Goal: Find specific page/section: Find specific page/section

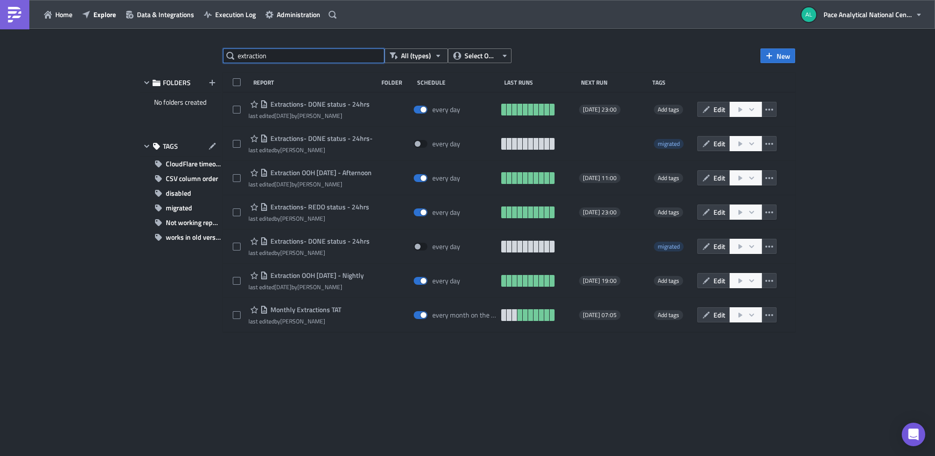
click at [203, 56] on div "extraction All (types) Select Owner New FOLDERS No folders created TAGS CloudFl…" at bounding box center [467, 242] width 665 height 389
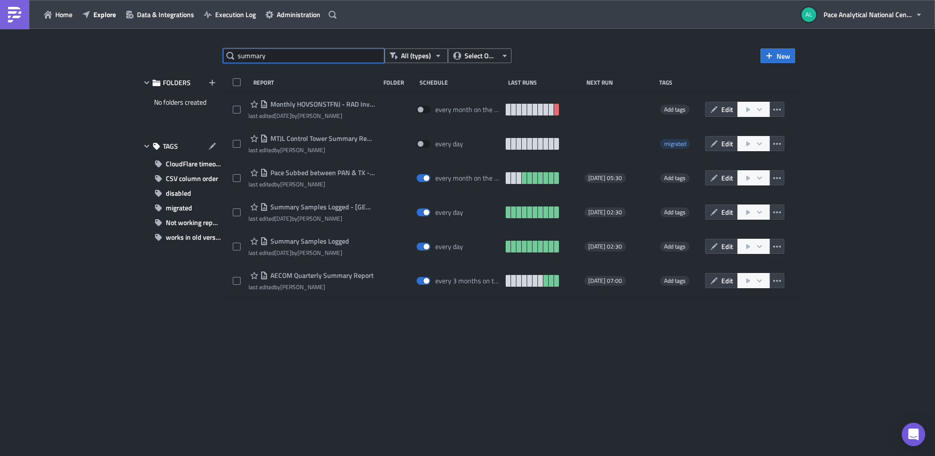
type input "summary"
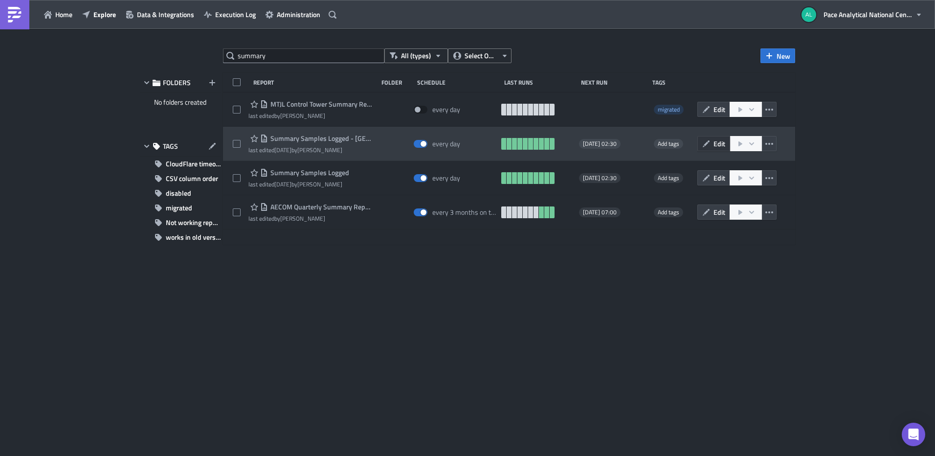
click at [717, 143] on span "Edit" at bounding box center [720, 143] width 12 height 10
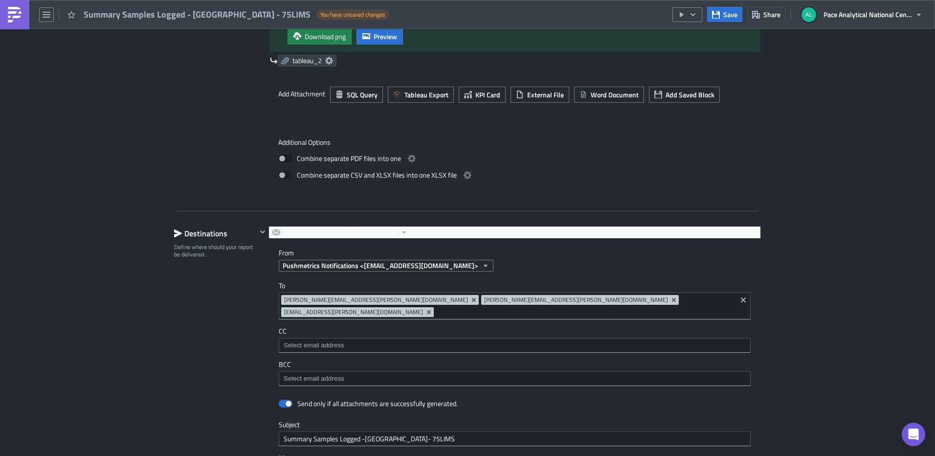
scroll to position [649, 0]
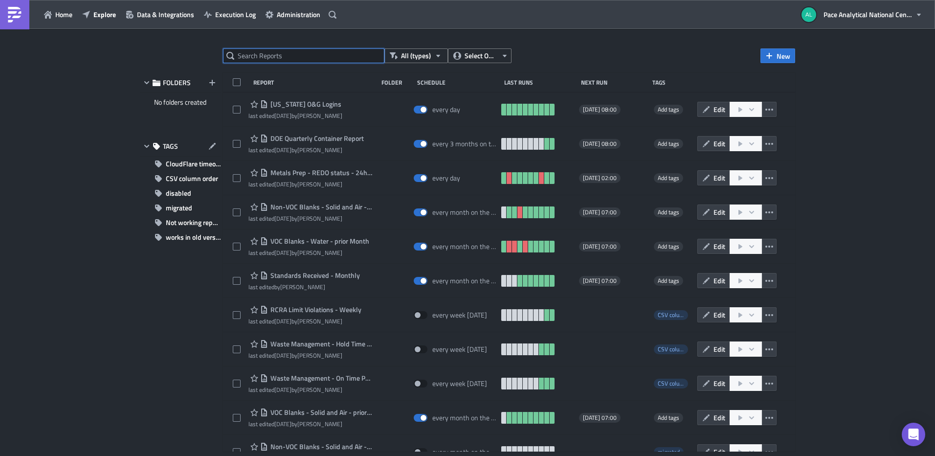
click at [257, 54] on input "text" at bounding box center [303, 55] width 161 height 15
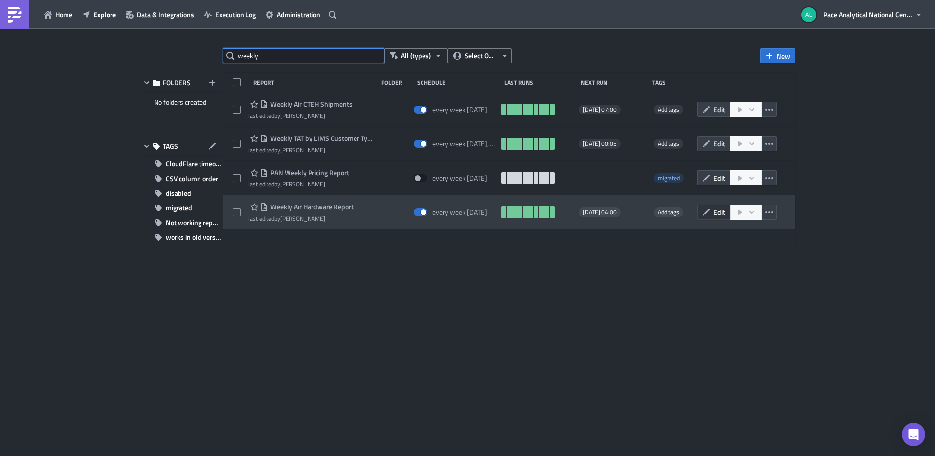
type input "weekly"
click at [709, 213] on icon "button" at bounding box center [706, 212] width 8 height 8
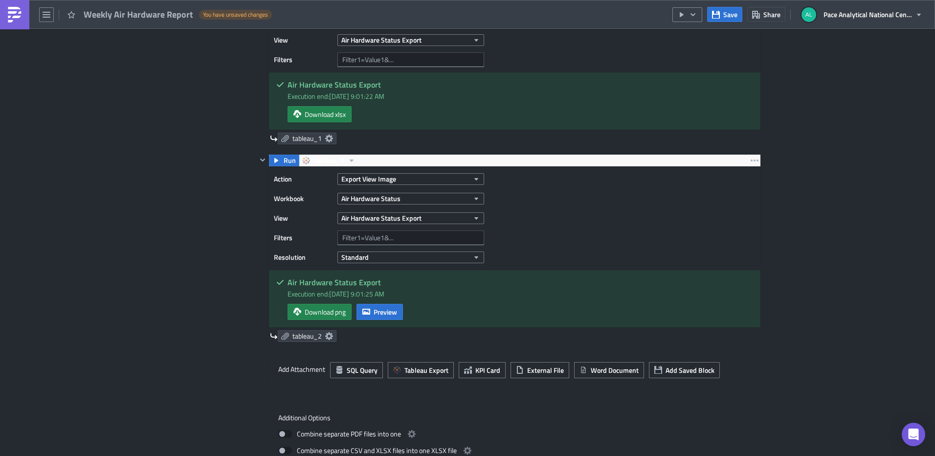
scroll to position [558, 0]
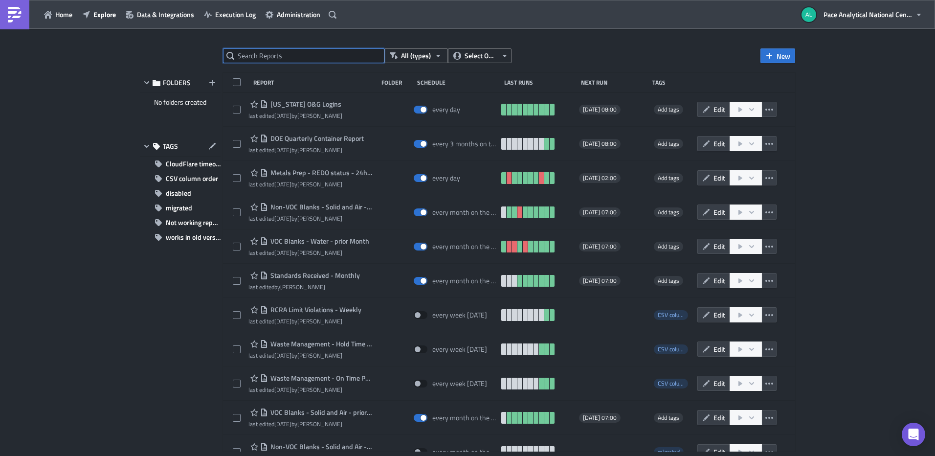
click at [289, 59] on input "text" at bounding box center [303, 55] width 161 height 15
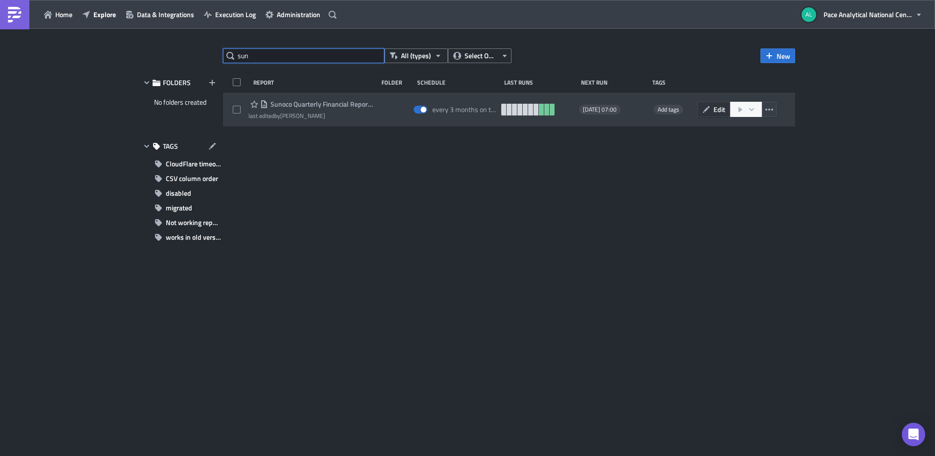
type input "sun"
click at [717, 110] on span "Edit" at bounding box center [720, 109] width 12 height 10
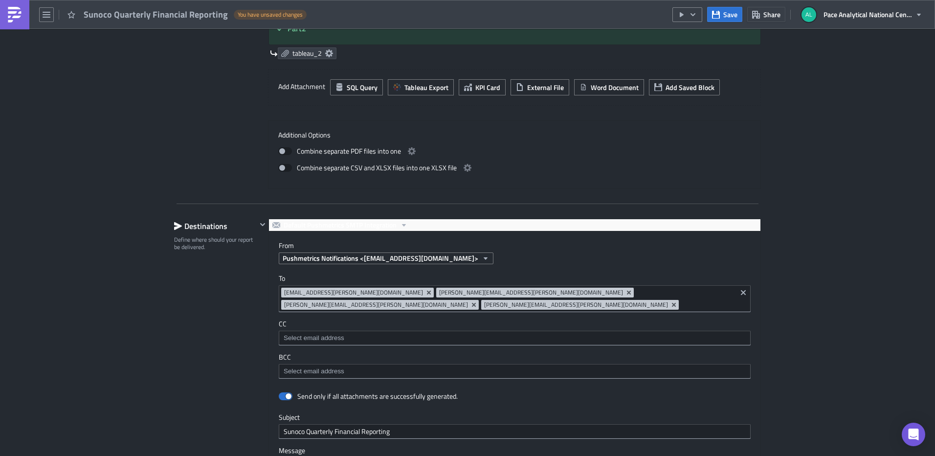
scroll to position [588, 0]
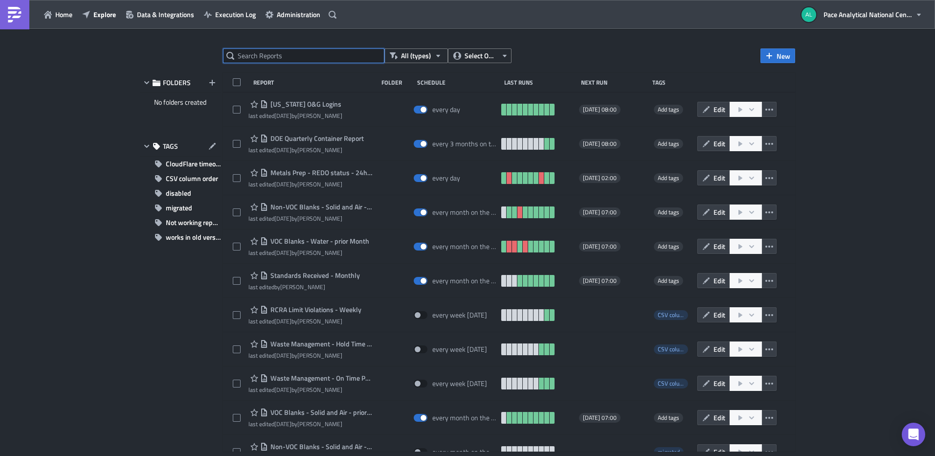
click at [308, 57] on input "text" at bounding box center [303, 55] width 161 height 15
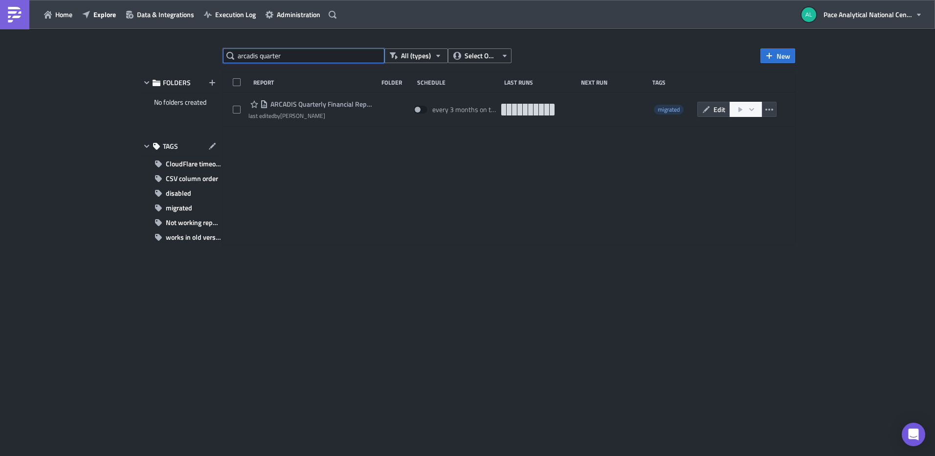
drag, startPoint x: 289, startPoint y: 54, endPoint x: 210, endPoint y: 52, distance: 79.2
click at [210, 52] on div "arcadis quarter All (types) Select Owner New FOLDERS No folders created TAGS Cl…" at bounding box center [467, 242] width 665 height 389
click at [266, 59] on input "arcadis quarter" at bounding box center [303, 55] width 161 height 15
drag, startPoint x: 260, startPoint y: 56, endPoint x: 374, endPoint y: 64, distance: 113.8
click at [356, 64] on div "arcadis quarter All (types) Select Owner New FOLDERS No folders created TAGS Cl…" at bounding box center [467, 242] width 665 height 389
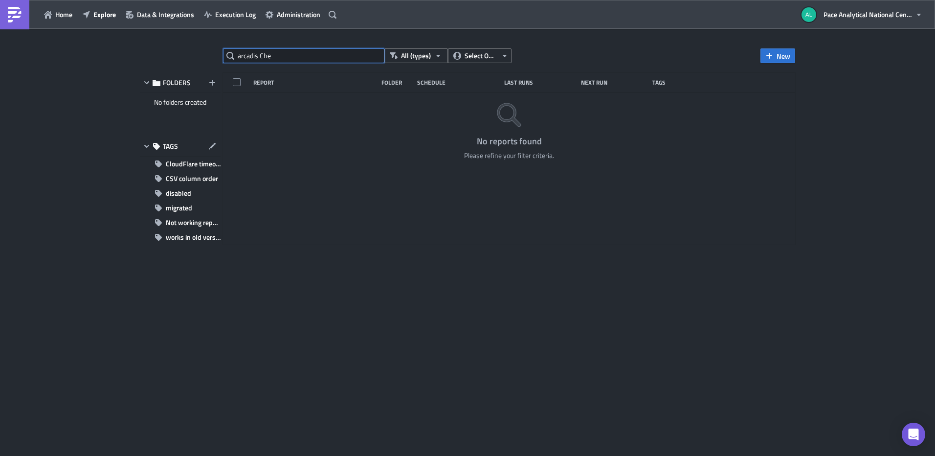
drag, startPoint x: 262, startPoint y: 55, endPoint x: 321, endPoint y: 61, distance: 59.9
click at [292, 58] on input "arcadis Che" at bounding box center [303, 55] width 161 height 15
type input "a"
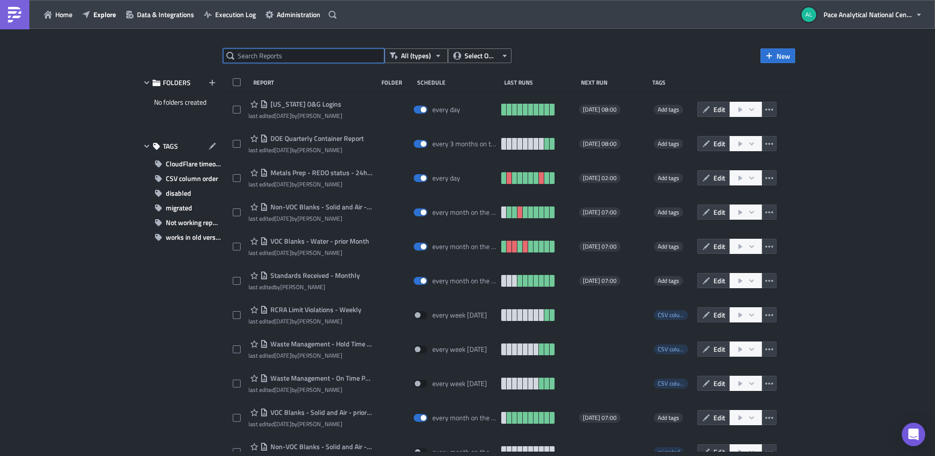
click at [305, 58] on input "text" at bounding box center [303, 55] width 161 height 15
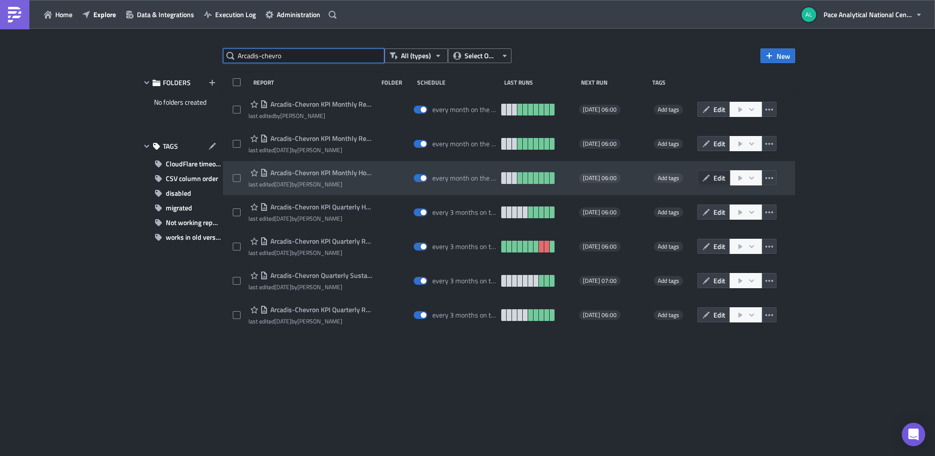
type input "Arcadis-chevro"
click at [714, 178] on span "Edit" at bounding box center [720, 178] width 12 height 10
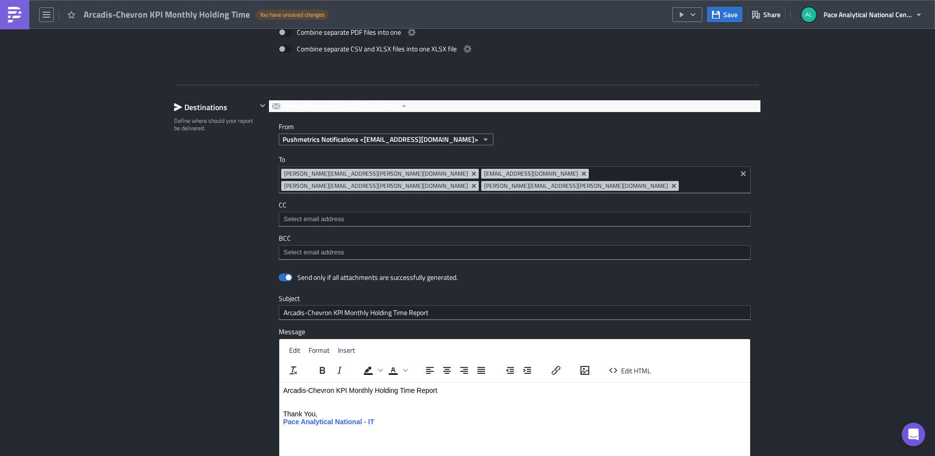
scroll to position [712, 0]
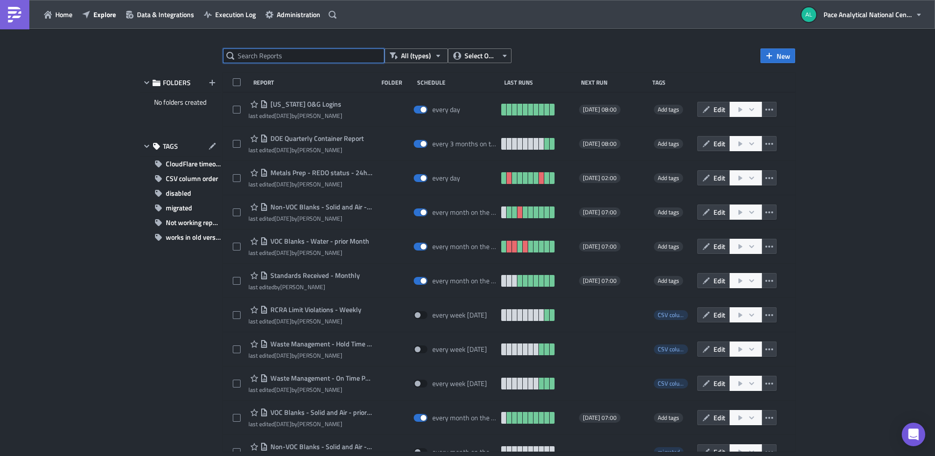
click at [298, 57] on input "text" at bounding box center [303, 55] width 161 height 15
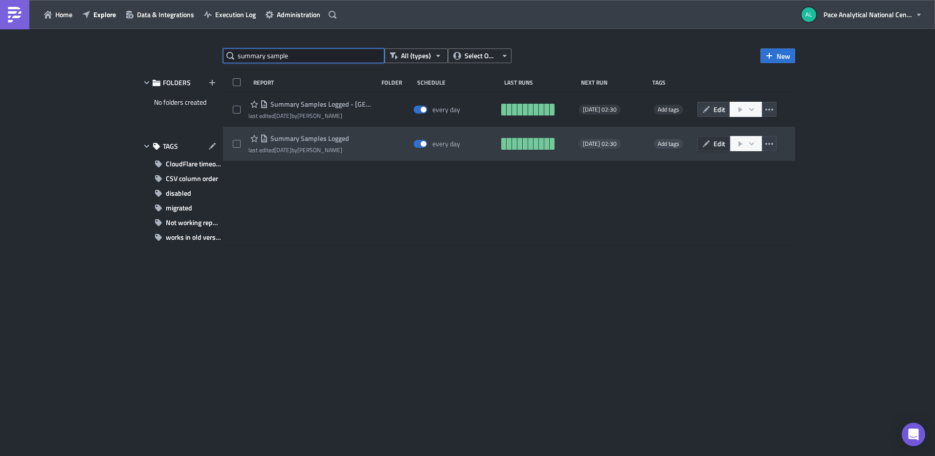
type input "summary sample"
click at [711, 143] on button "Edit" at bounding box center [713, 143] width 33 height 15
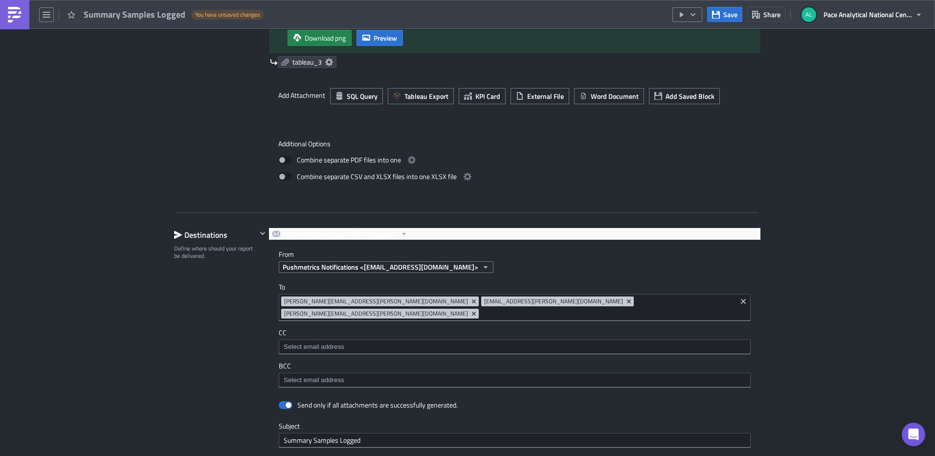
scroll to position [906, 0]
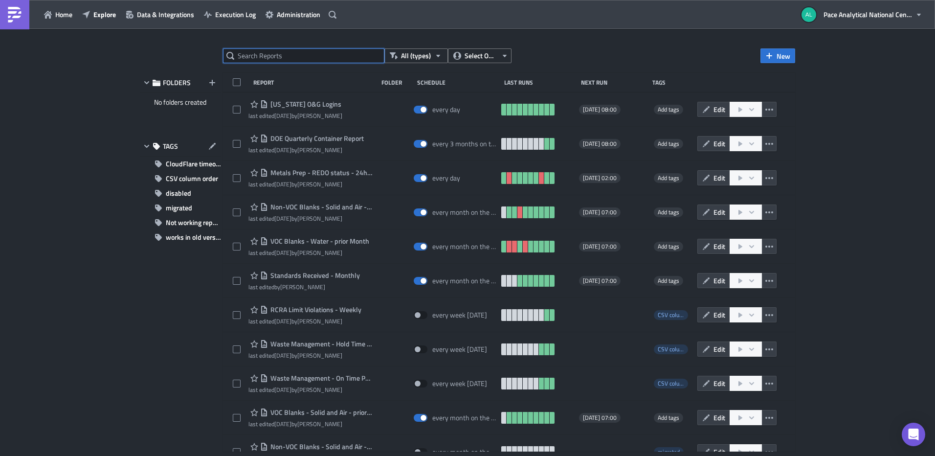
click at [270, 58] on input "text" at bounding box center [303, 55] width 161 height 15
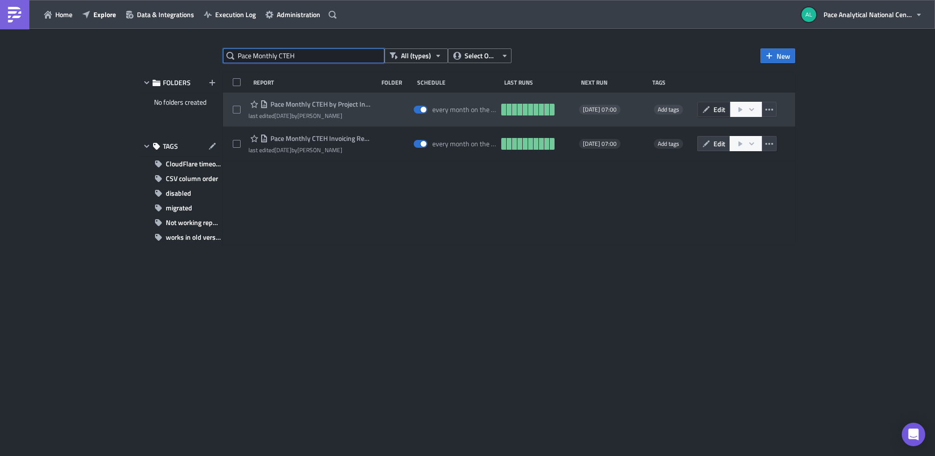
type input "Pace Monthly CTEH"
click at [713, 109] on button "Edit" at bounding box center [713, 109] width 33 height 15
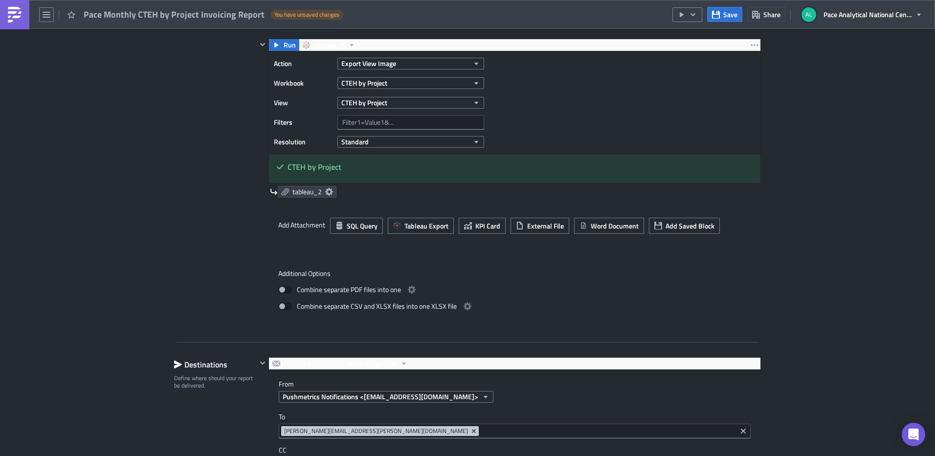
scroll to position [592, 0]
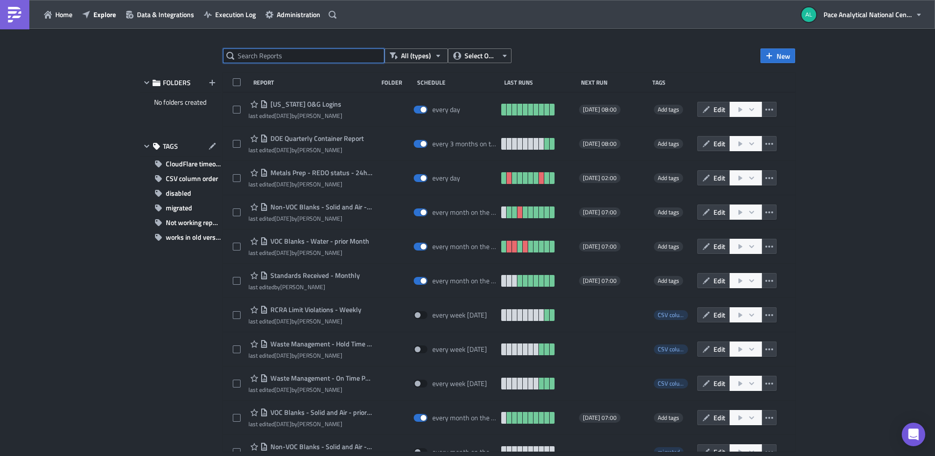
click at [305, 56] on input "text" at bounding box center [303, 55] width 161 height 15
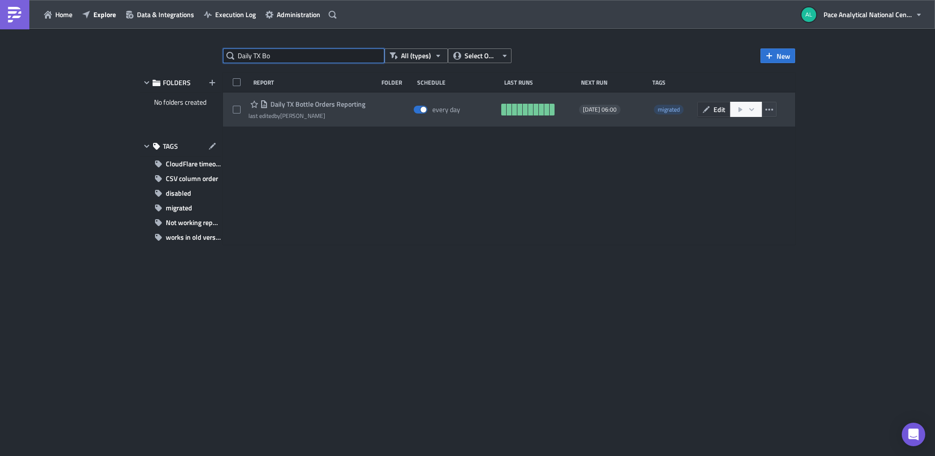
type input "Daily TX Bo"
click at [711, 111] on button "Edit" at bounding box center [713, 109] width 33 height 15
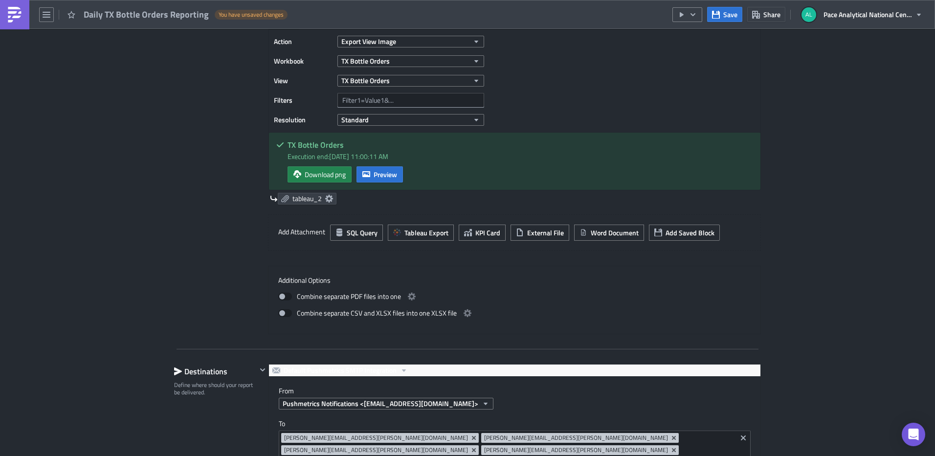
scroll to position [658, 0]
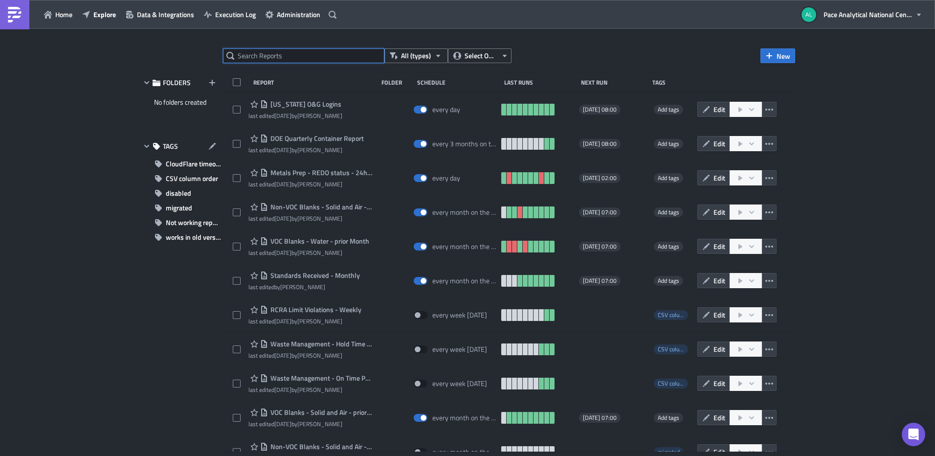
click at [285, 57] on input "text" at bounding box center [303, 55] width 161 height 15
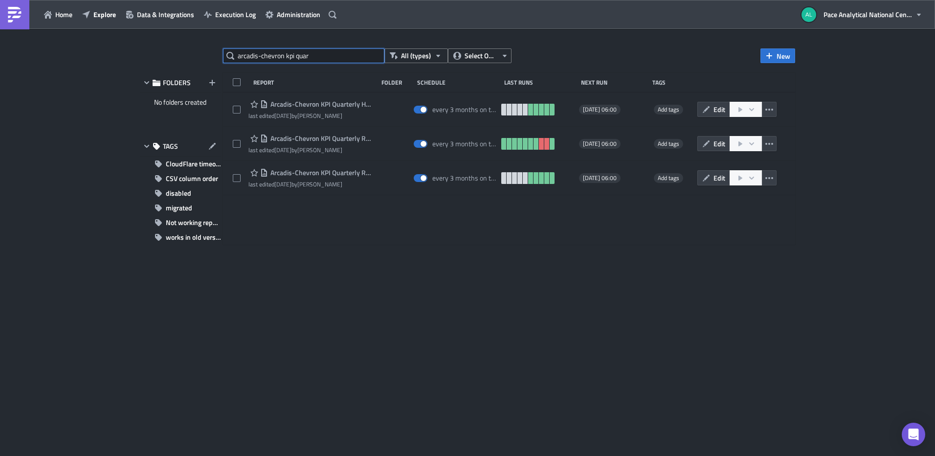
drag, startPoint x: 316, startPoint y: 58, endPoint x: 203, endPoint y: 57, distance: 113.0
click at [203, 57] on div "arcadis-chevron kpi quar All (types) Select Owner New FOLDERS No folders create…" at bounding box center [467, 242] width 665 height 389
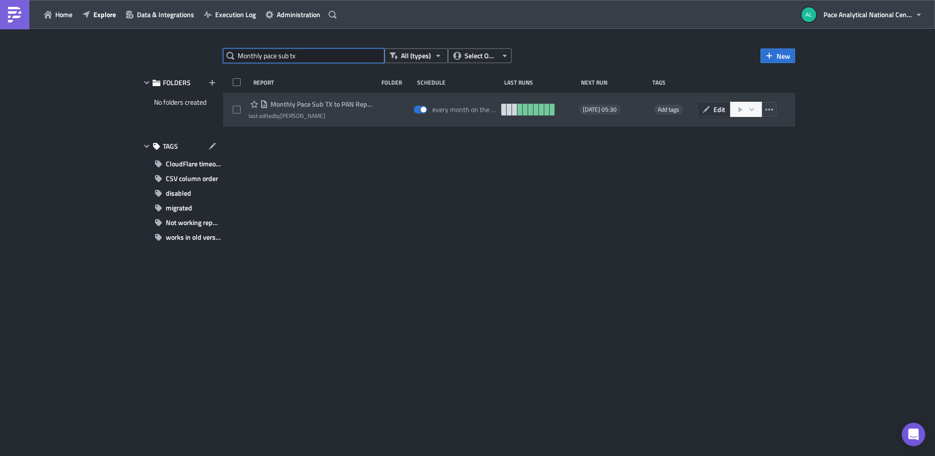
type input "Monthly pace sub tx"
click at [709, 110] on icon "button" at bounding box center [706, 110] width 8 height 8
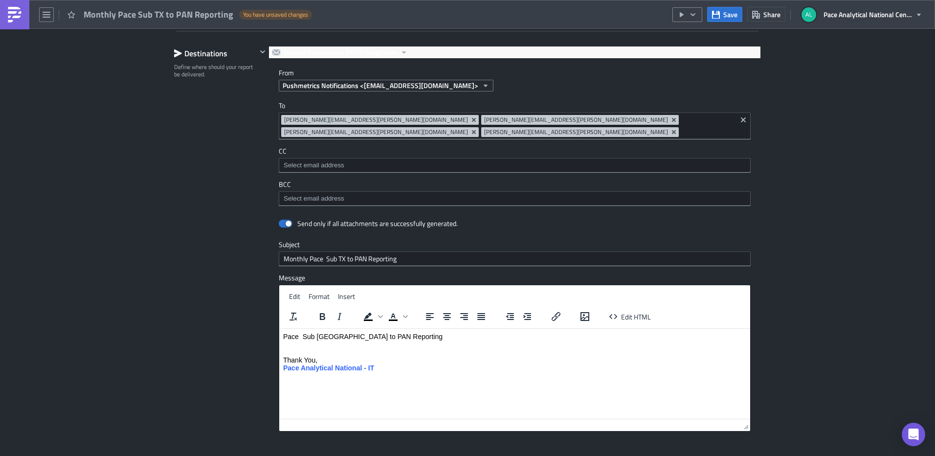
scroll to position [759, 0]
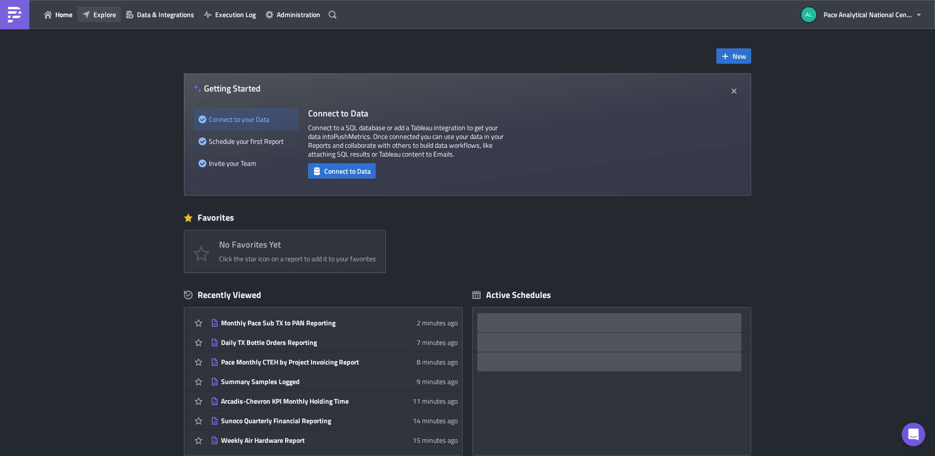
click at [104, 14] on span "Explore" at bounding box center [104, 14] width 22 height 10
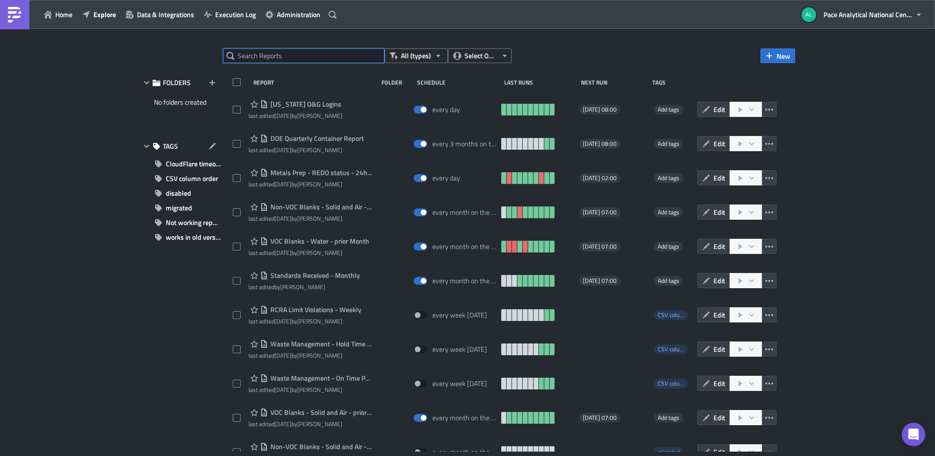
click at [255, 61] on input "text" at bounding box center [303, 55] width 161 height 15
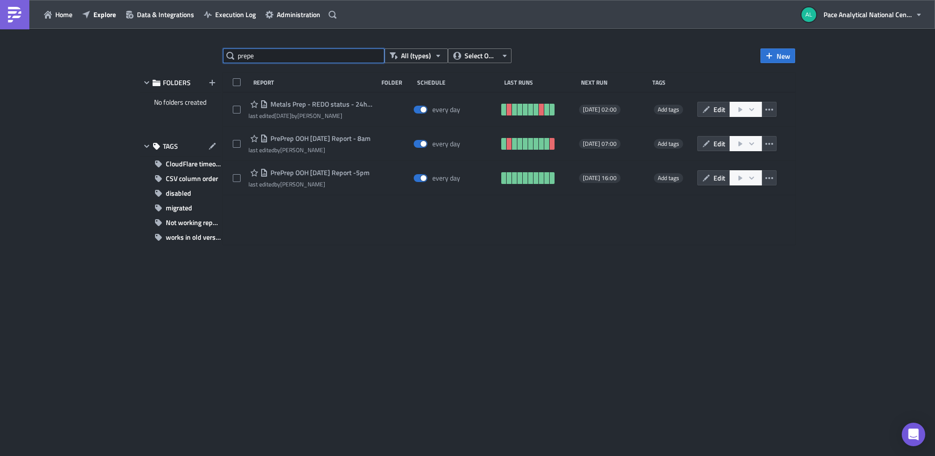
type input "prep"
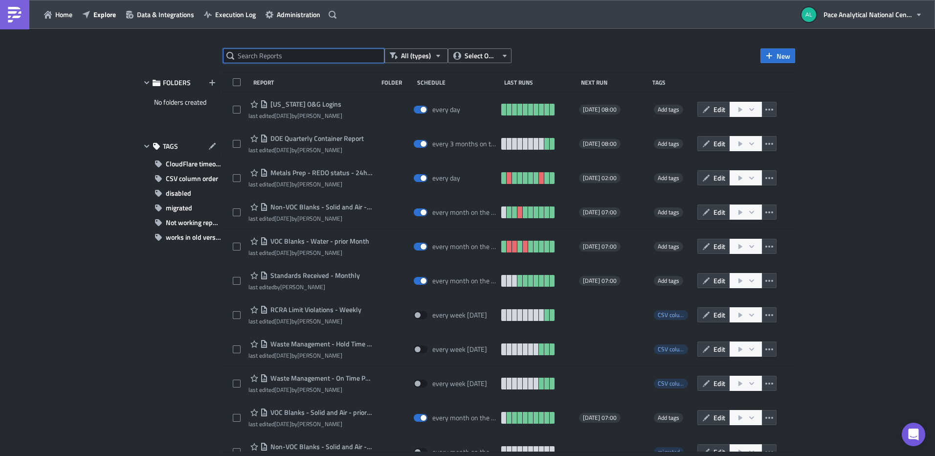
click at [260, 61] on input "text" at bounding box center [303, 55] width 161 height 15
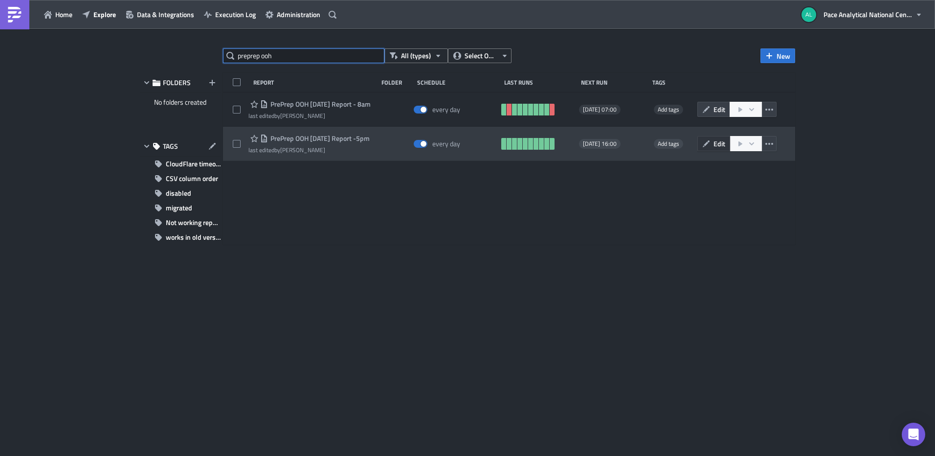
type input "preprep ooh"
click at [713, 143] on button "Edit" at bounding box center [713, 143] width 33 height 15
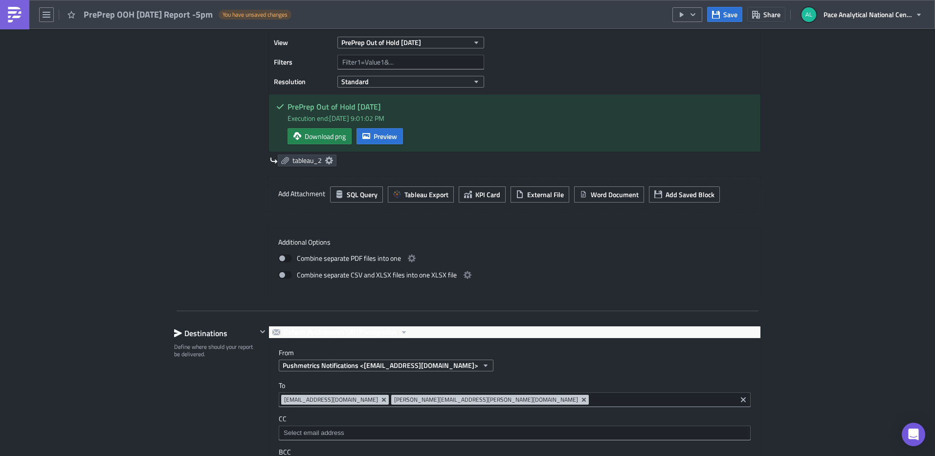
scroll to position [705, 0]
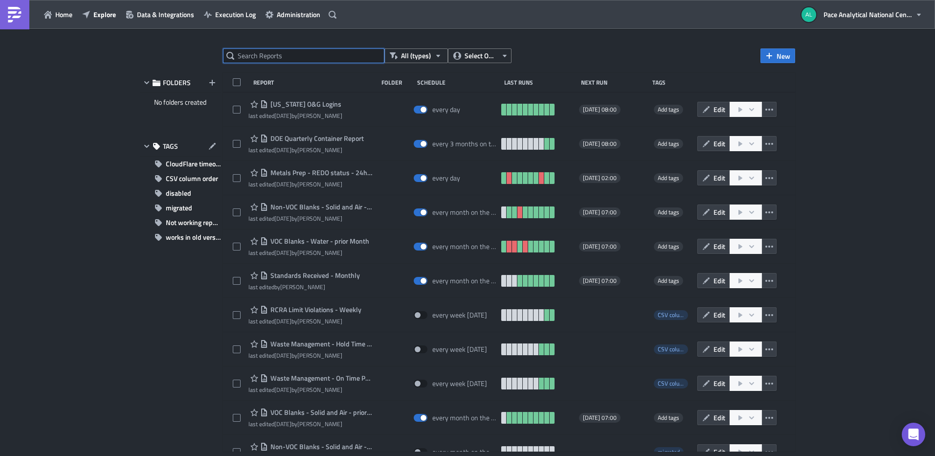
click at [275, 54] on input "text" at bounding box center [303, 55] width 161 height 15
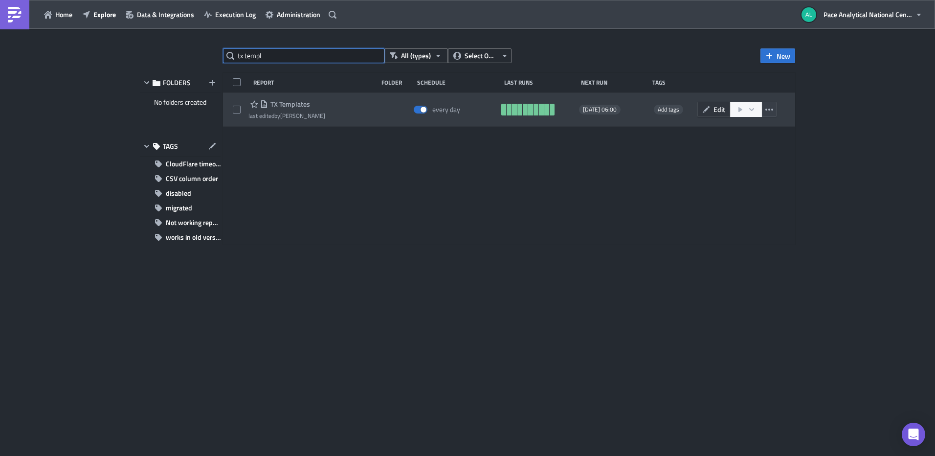
type input "tx templ"
click at [711, 109] on button "Edit" at bounding box center [713, 109] width 33 height 15
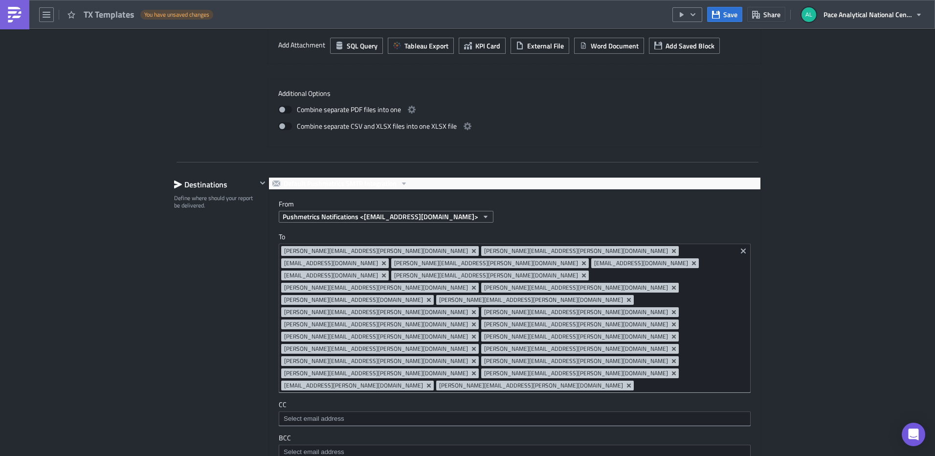
scroll to position [696, 0]
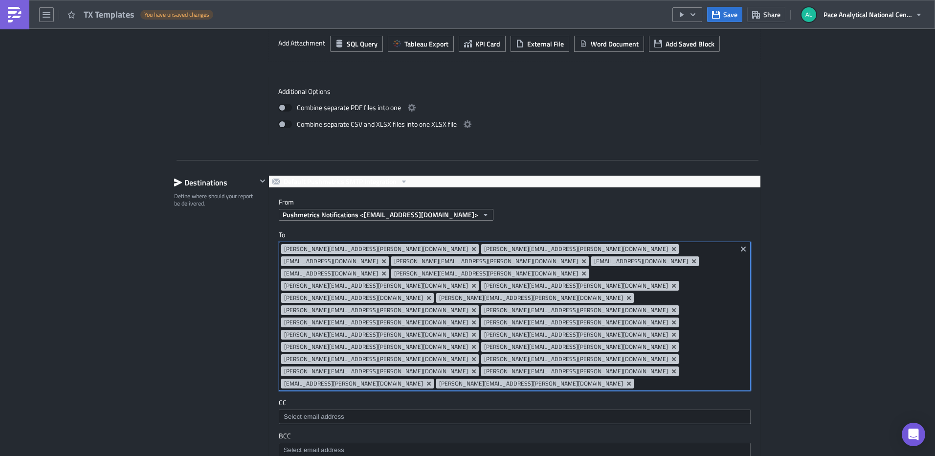
drag, startPoint x: 684, startPoint y: 315, endPoint x: 662, endPoint y: 312, distance: 21.7
drag, startPoint x: 662, startPoint y: 312, endPoint x: 636, endPoint y: 312, distance: 25.9
drag, startPoint x: 636, startPoint y: 312, endPoint x: 624, endPoint y: 308, distance: 13.3
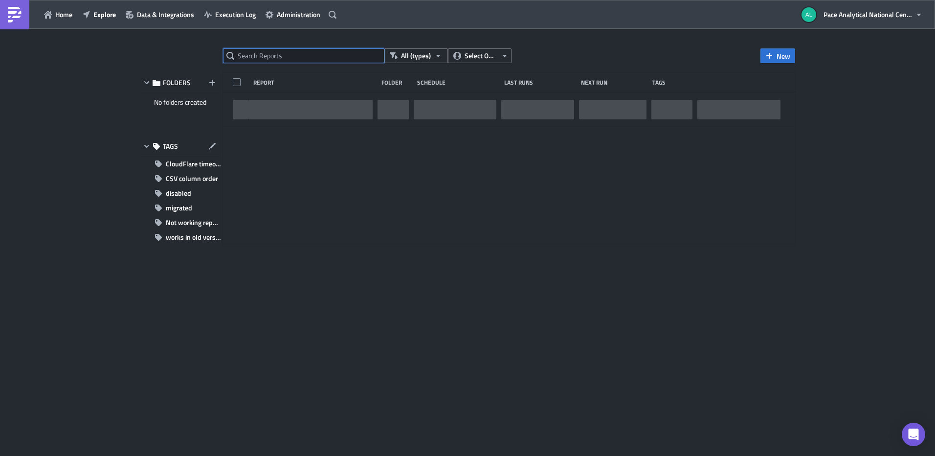
click at [269, 58] on input "text" at bounding box center [303, 55] width 161 height 15
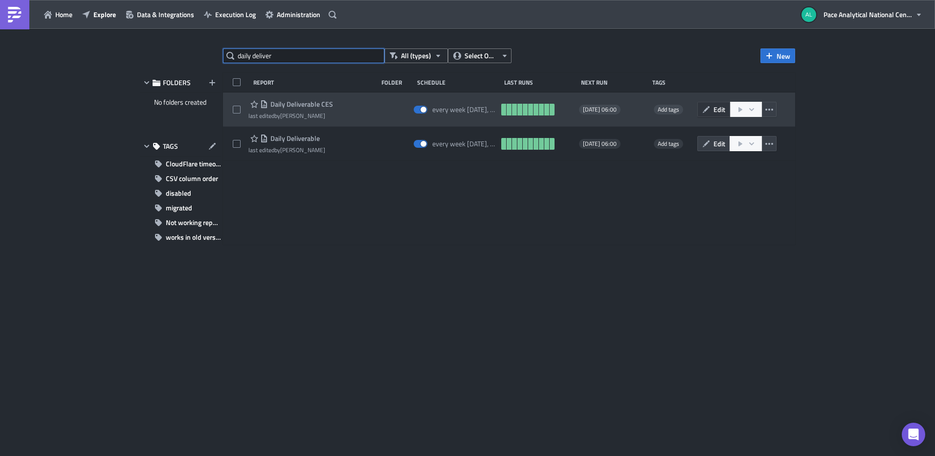
type input "daily deliver"
click at [725, 110] on span "Edit" at bounding box center [720, 109] width 12 height 10
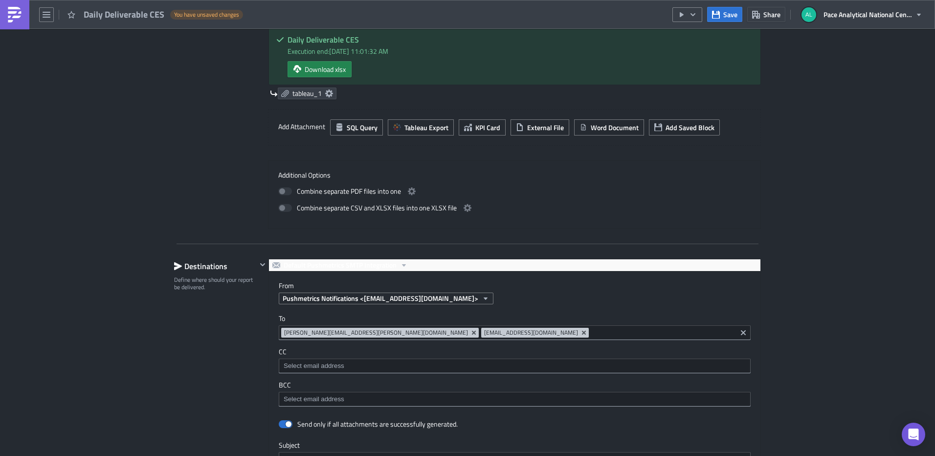
scroll to position [427, 0]
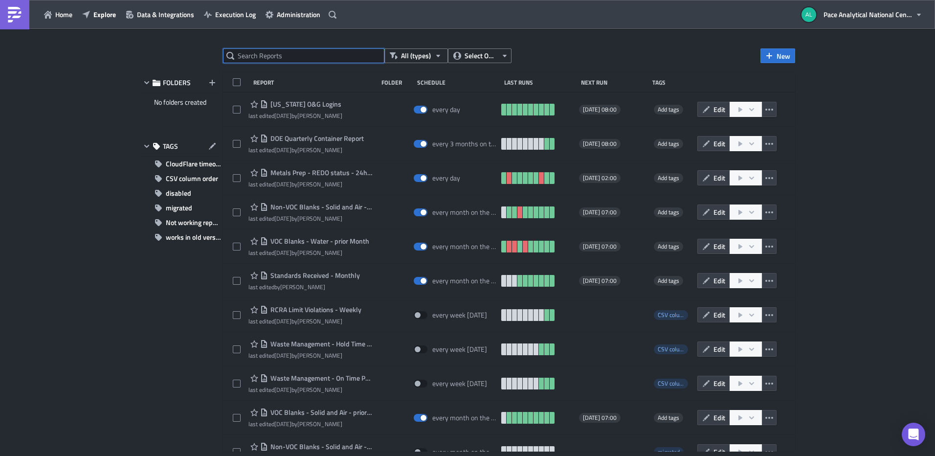
click at [272, 58] on input "text" at bounding box center [303, 55] width 161 height 15
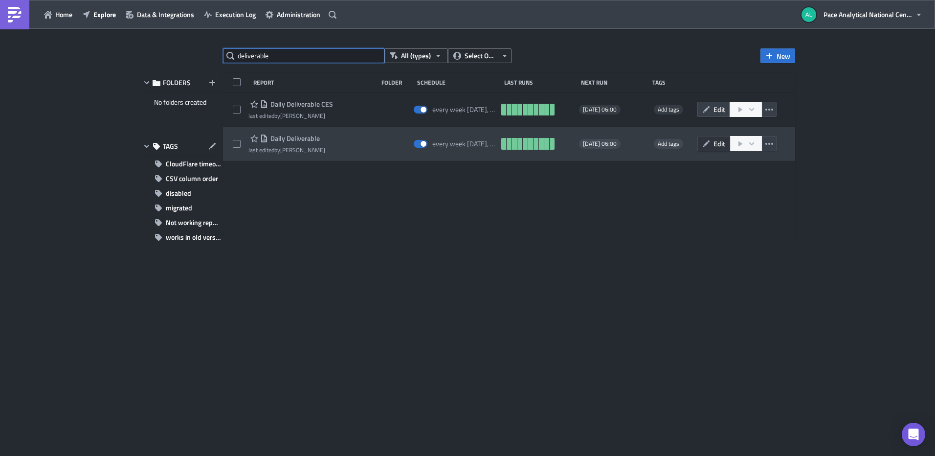
type input "deliverable"
click at [710, 142] on icon "button" at bounding box center [706, 144] width 8 height 8
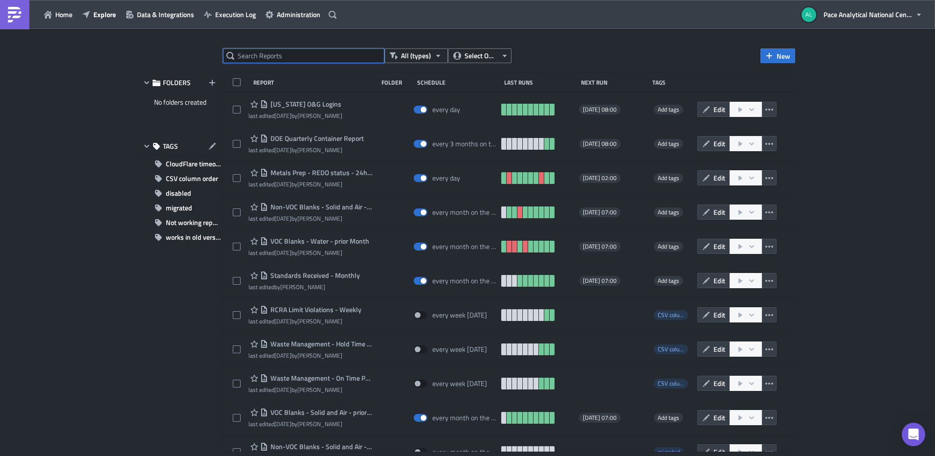
click at [256, 56] on input "text" at bounding box center [303, 55] width 161 height 15
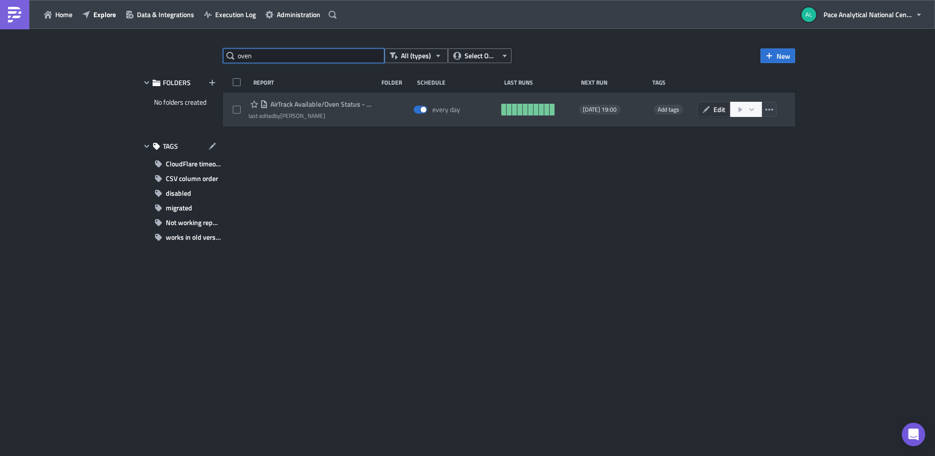
type input "oven"
click at [711, 110] on button "Edit" at bounding box center [713, 109] width 33 height 15
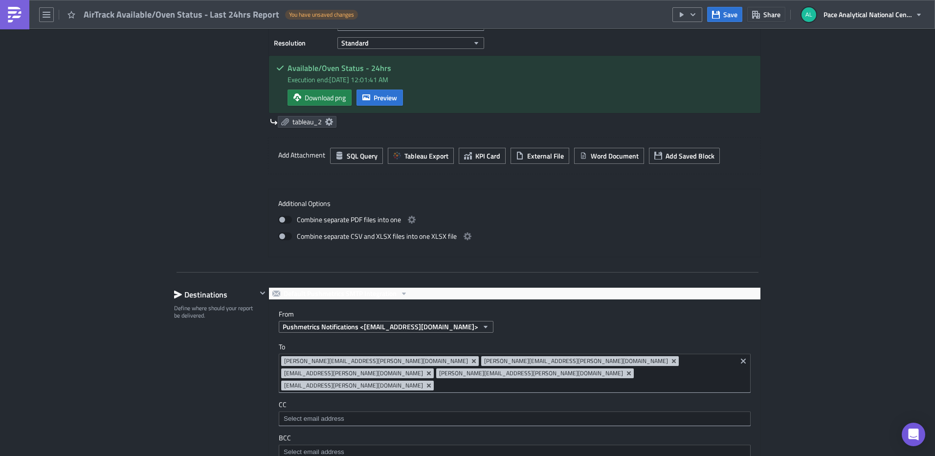
scroll to position [623, 0]
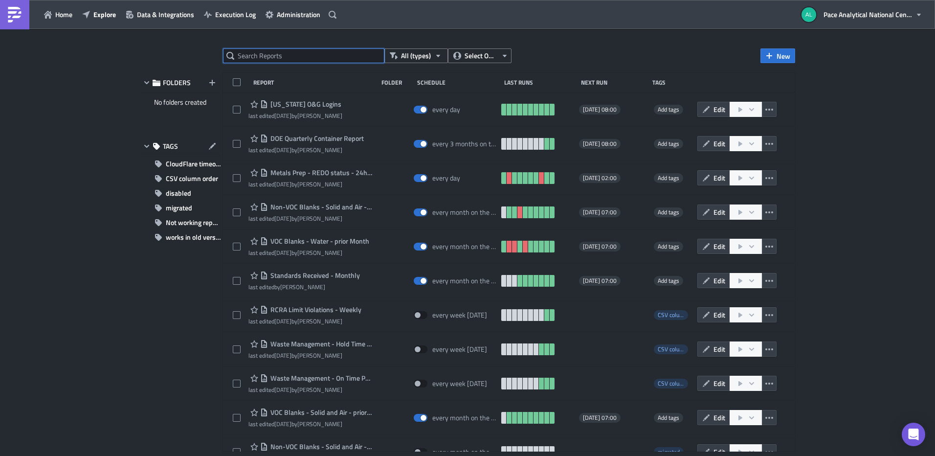
click at [267, 59] on input "text" at bounding box center [303, 55] width 161 height 15
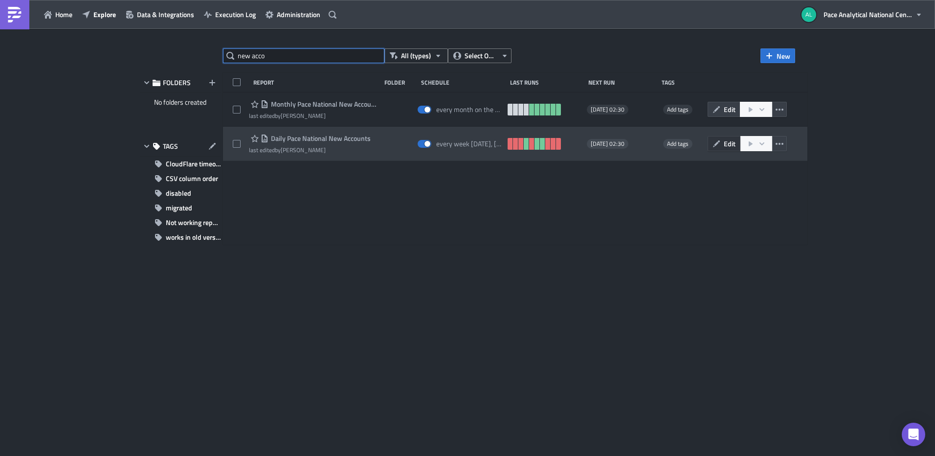
type input "new acco"
click at [740, 144] on button "Edit" at bounding box center [724, 143] width 33 height 15
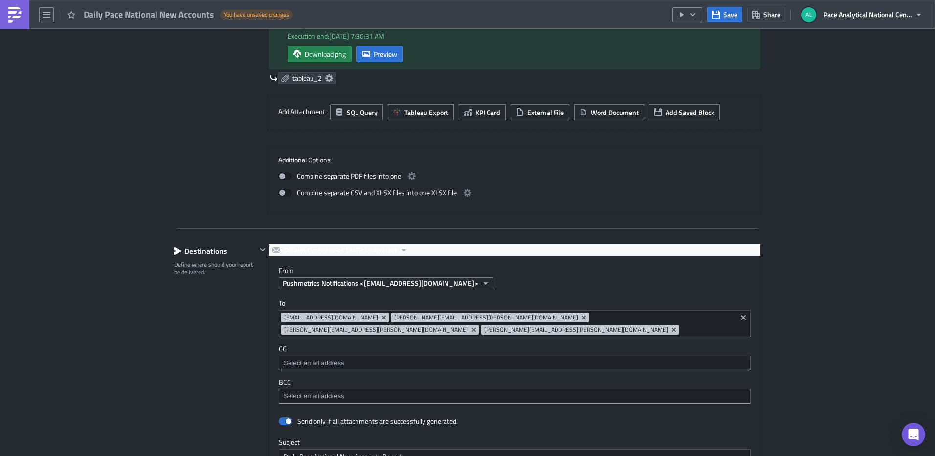
scroll to position [643, 0]
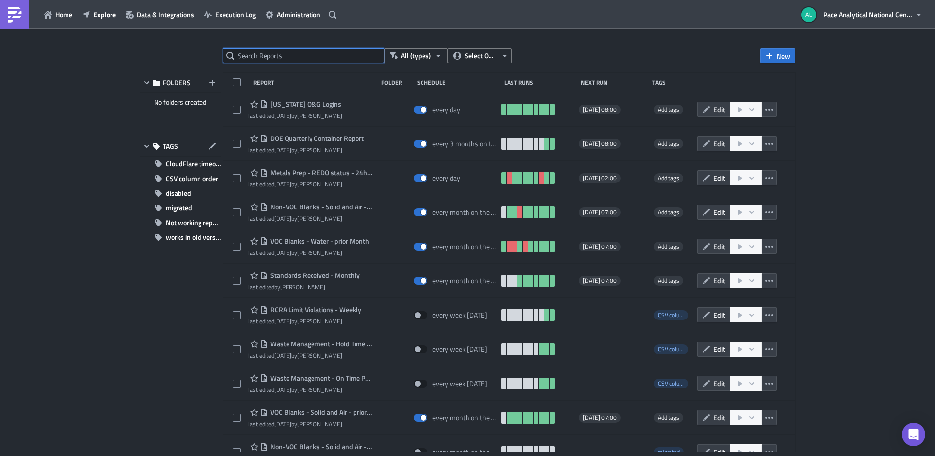
click at [326, 57] on input "text" at bounding box center [303, 55] width 161 height 15
type input "monthly extract"
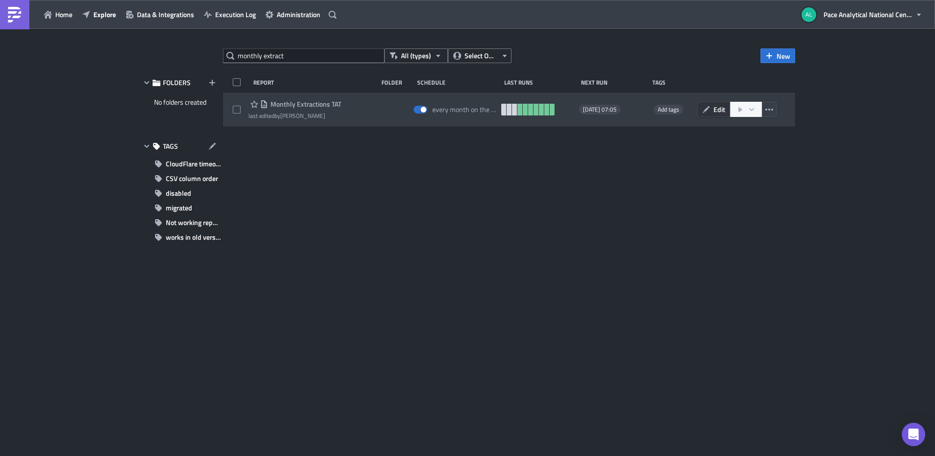
click at [709, 108] on icon "button" at bounding box center [706, 110] width 8 height 8
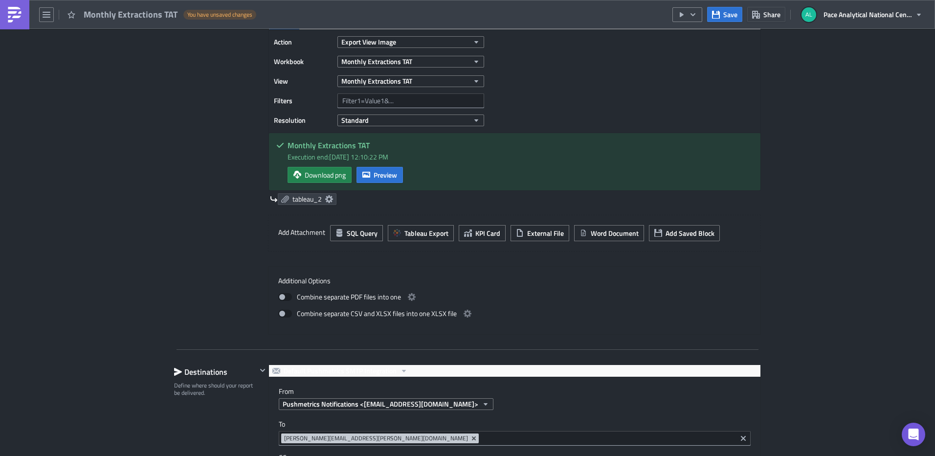
scroll to position [728, 0]
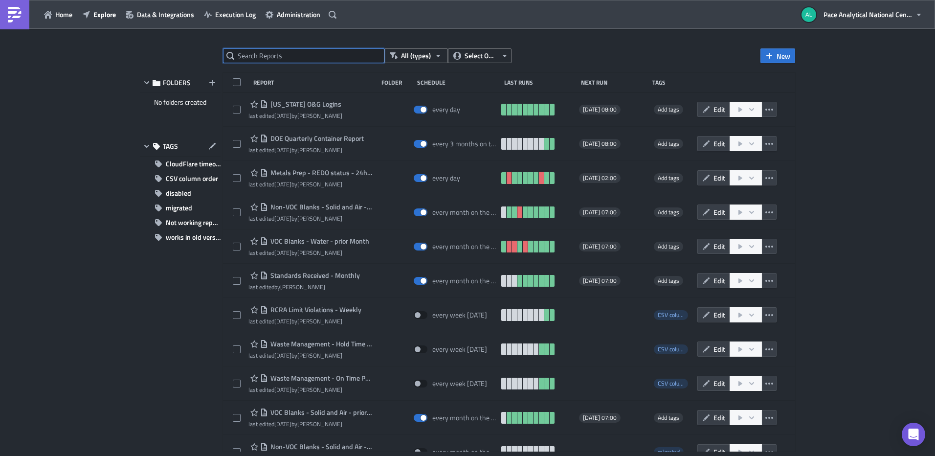
click at [248, 58] on input "text" at bounding box center [303, 55] width 161 height 15
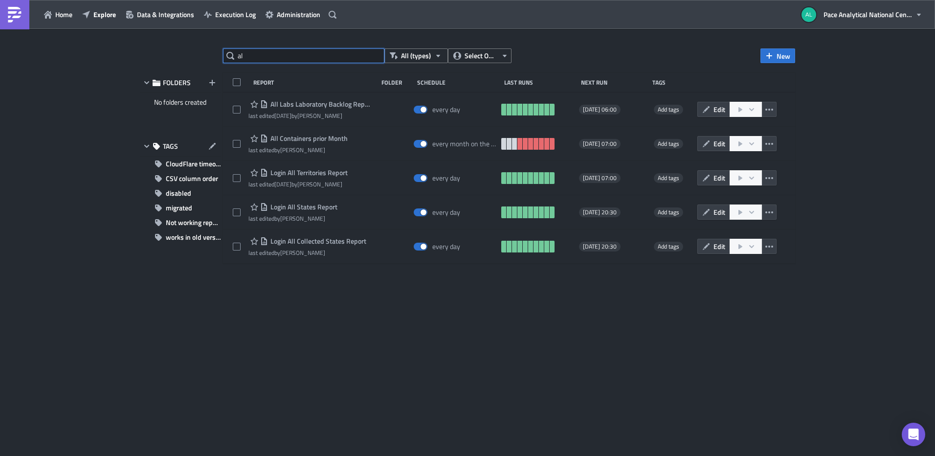
type input "a"
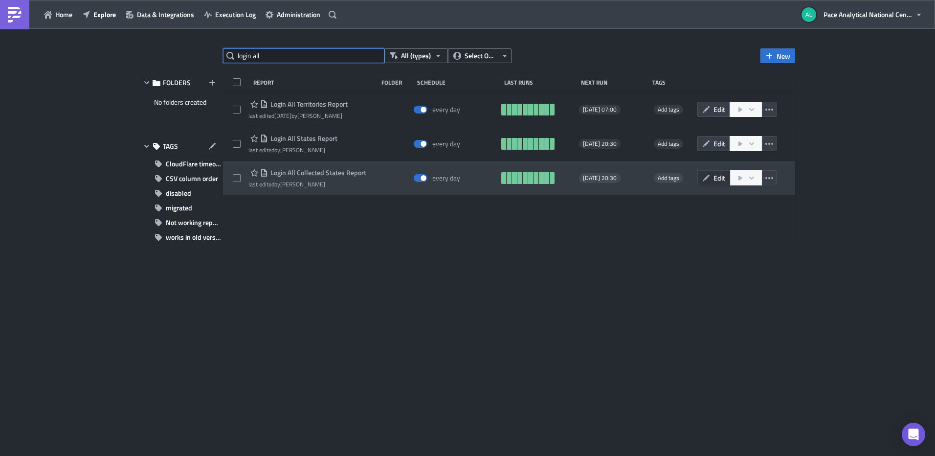
type input "login all"
click at [715, 177] on span "Edit" at bounding box center [720, 178] width 12 height 10
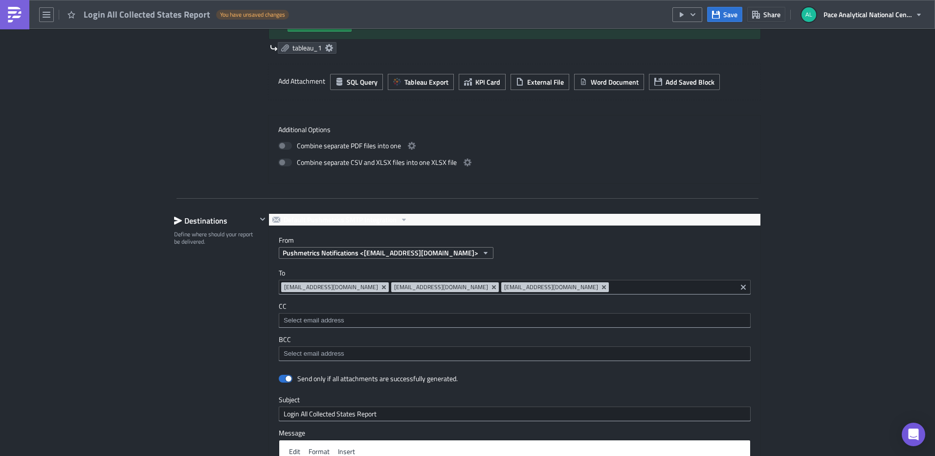
scroll to position [512, 0]
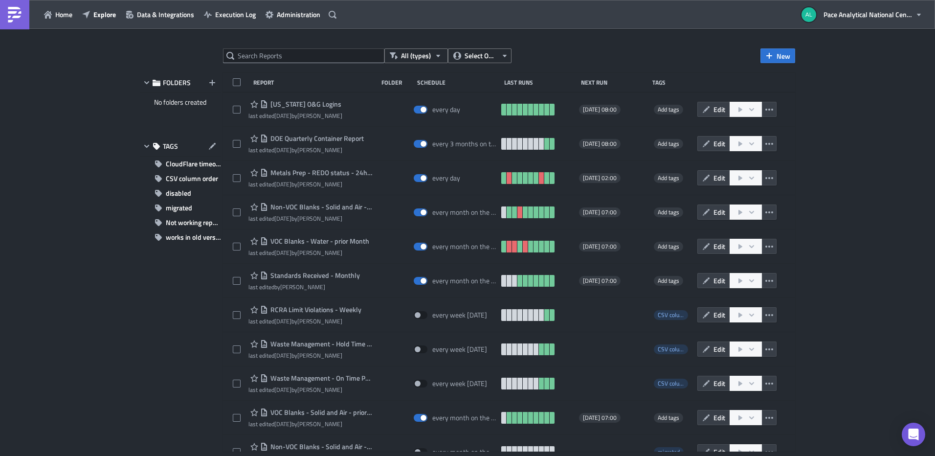
drag, startPoint x: 867, startPoint y: 154, endPoint x: 850, endPoint y: 95, distance: 61.6
click at [850, 95] on div "All (types) Select Owner New FOLDERS No folders created TAGS CloudFlare timeout…" at bounding box center [467, 243] width 935 height 428
click at [257, 57] on input "text" at bounding box center [303, 55] width 161 height 15
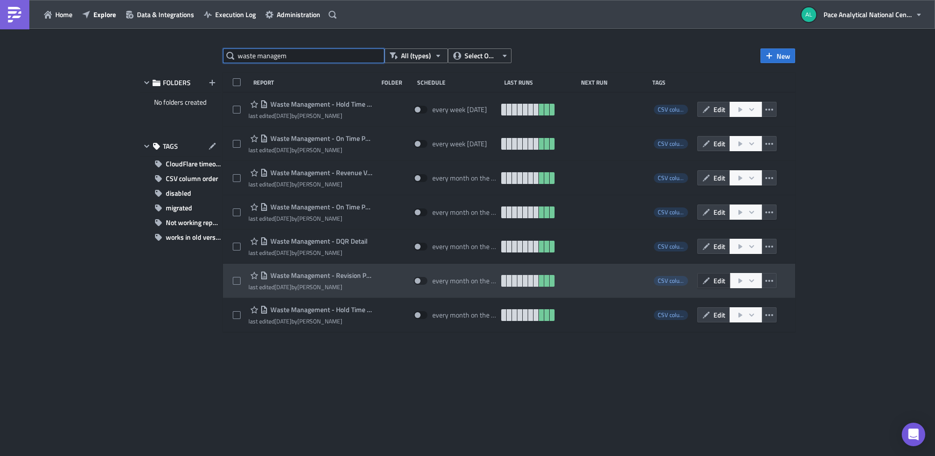
type input "waste managem"
click at [712, 280] on button "Edit" at bounding box center [713, 280] width 33 height 15
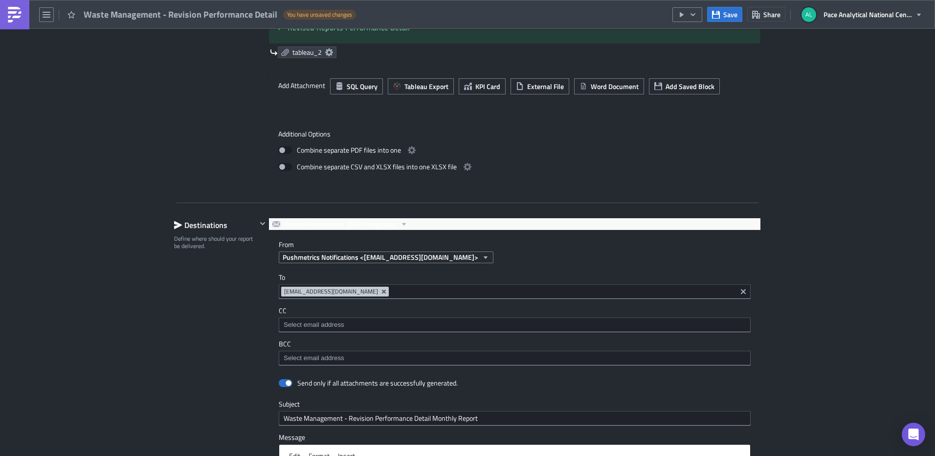
scroll to position [598, 0]
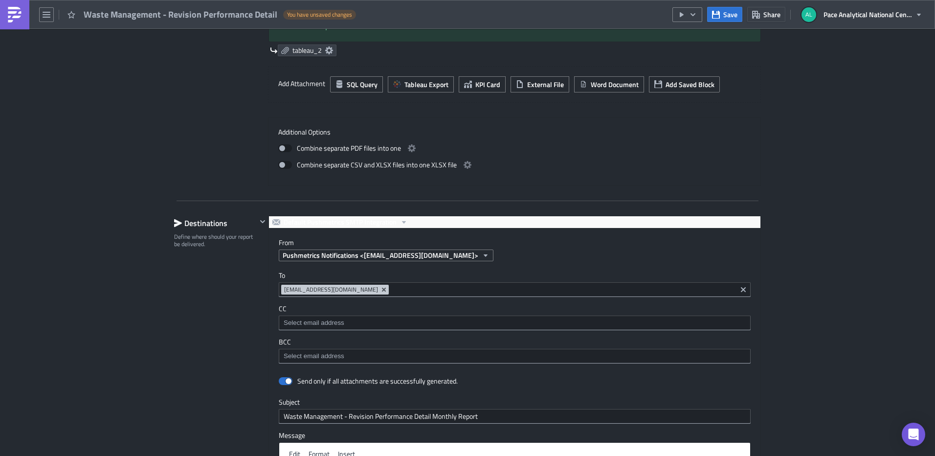
drag, startPoint x: 462, startPoint y: 289, endPoint x: 273, endPoint y: 288, distance: 189.3
click at [273, 288] on div "To [EMAIL_ADDRESS][DOMAIN_NAME] [EMAIL_ADDRESS][DOMAIN_NAME] CC BCC" at bounding box center [515, 317] width 492 height 112
copy span "[EMAIL_ADDRESS][DOMAIN_NAME]"
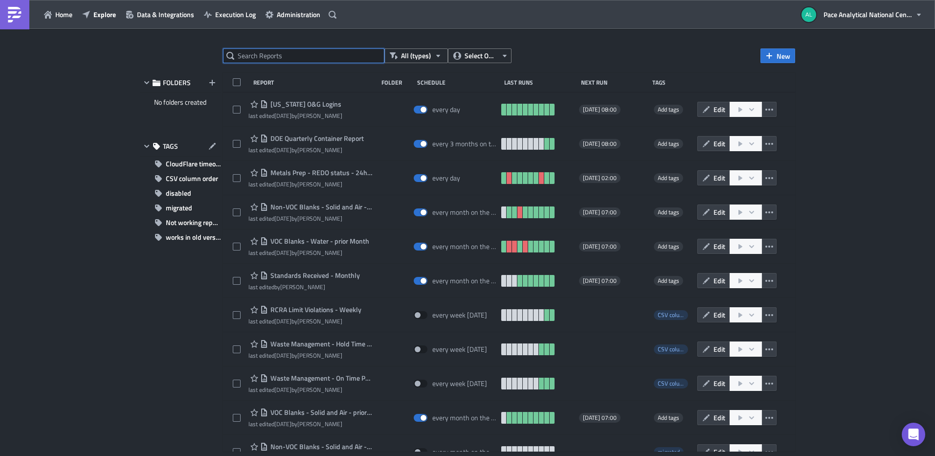
click at [269, 55] on input "text" at bounding box center [303, 55] width 161 height 15
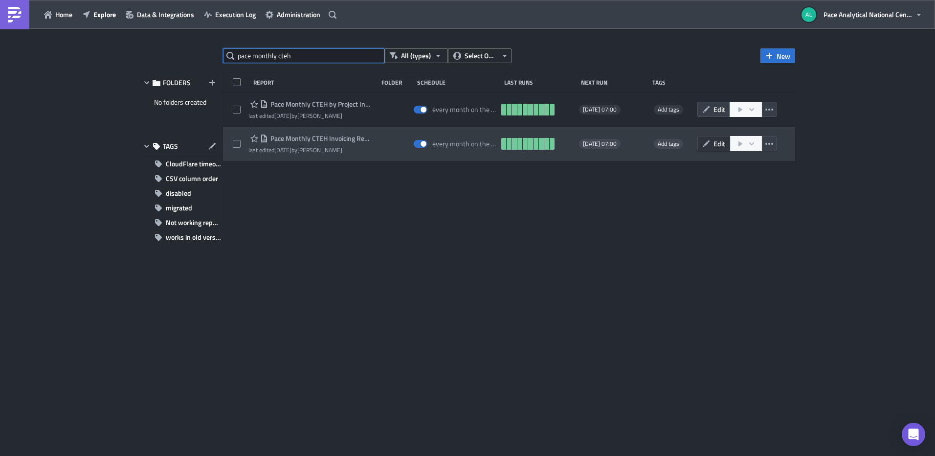
type input "pace monthly cteh"
click at [712, 143] on button "Edit" at bounding box center [713, 143] width 33 height 15
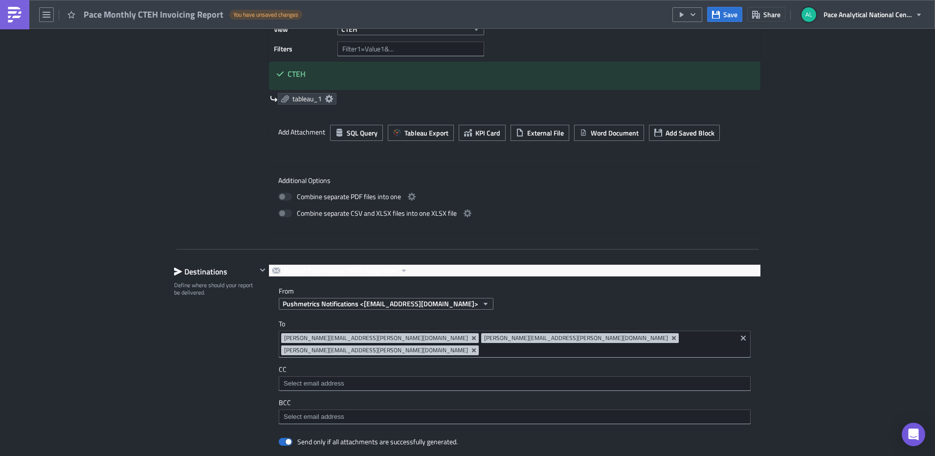
scroll to position [447, 0]
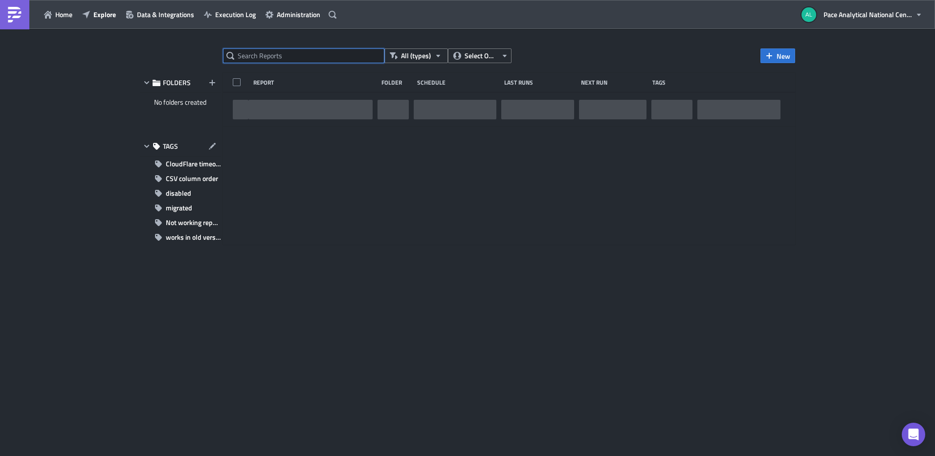
click at [272, 55] on input "text" at bounding box center [303, 55] width 161 height 15
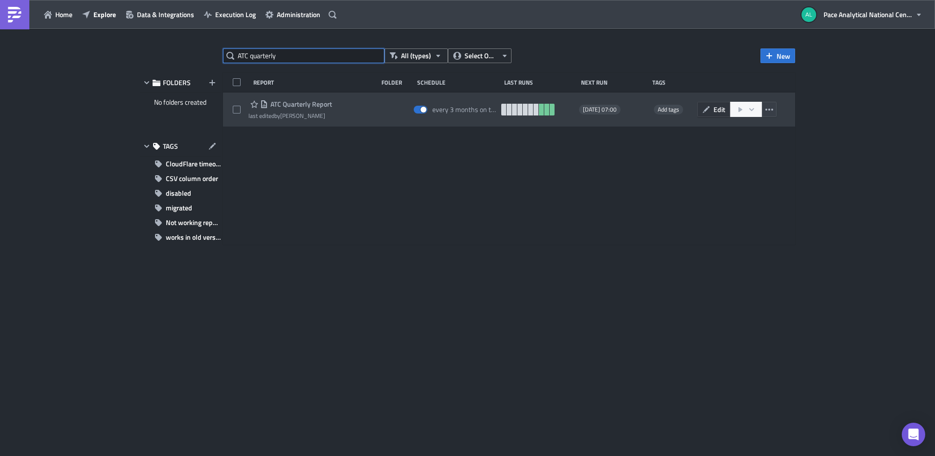
type input "ATC quarterly"
click at [712, 110] on button "Edit" at bounding box center [713, 109] width 33 height 15
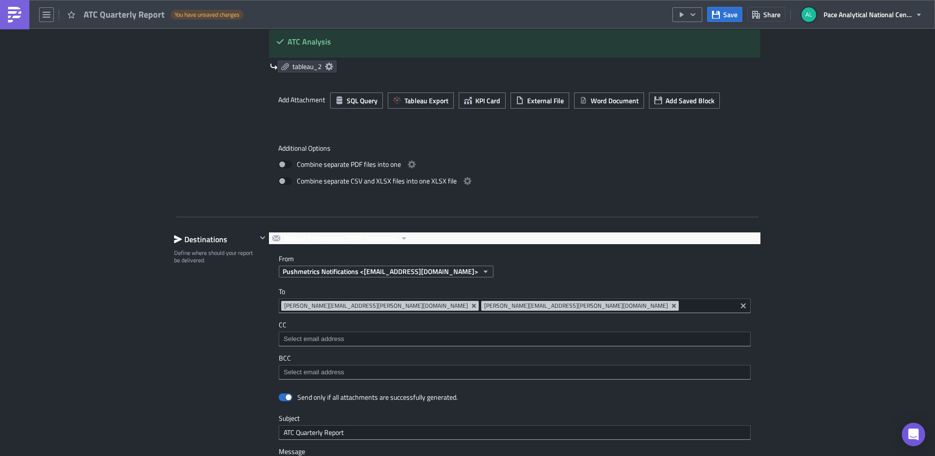
scroll to position [602, 0]
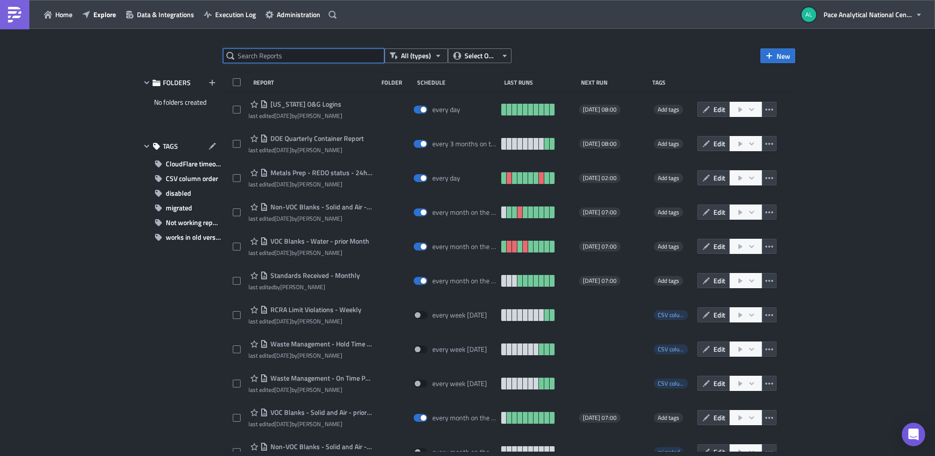
click at [273, 58] on input "text" at bounding box center [303, 55] width 161 height 15
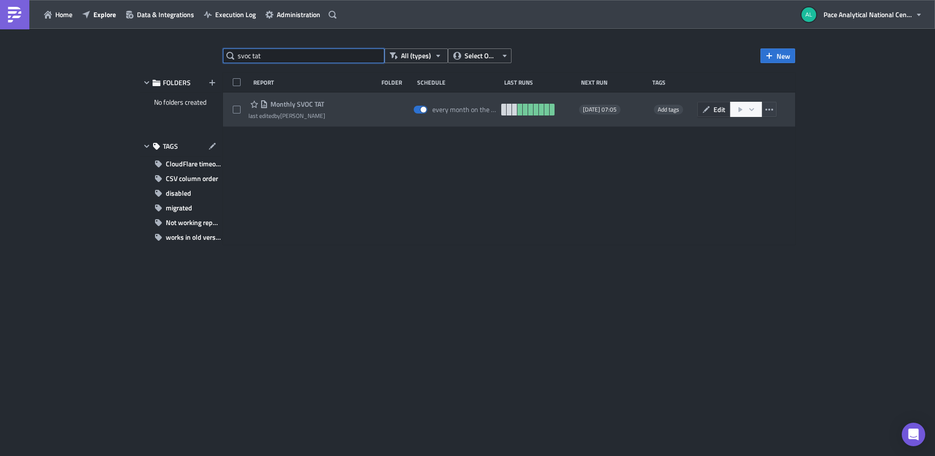
type input "svoc tat"
click at [703, 109] on icon "button" at bounding box center [706, 110] width 8 height 8
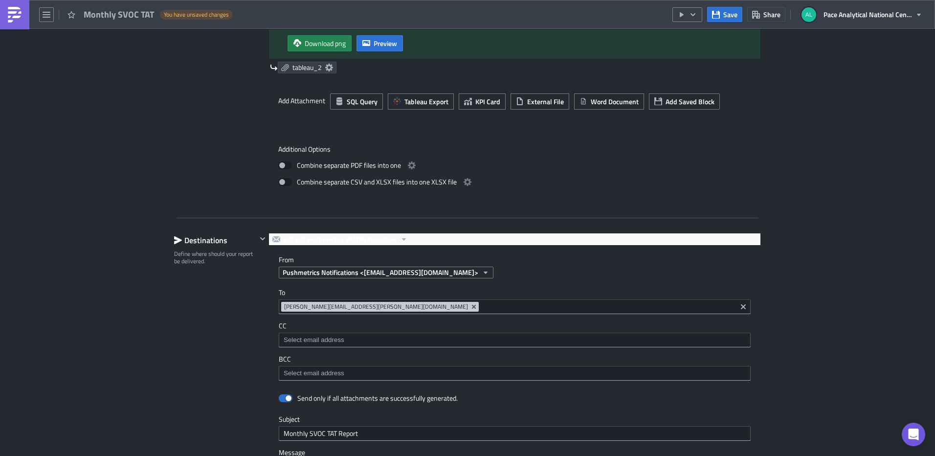
scroll to position [647, 0]
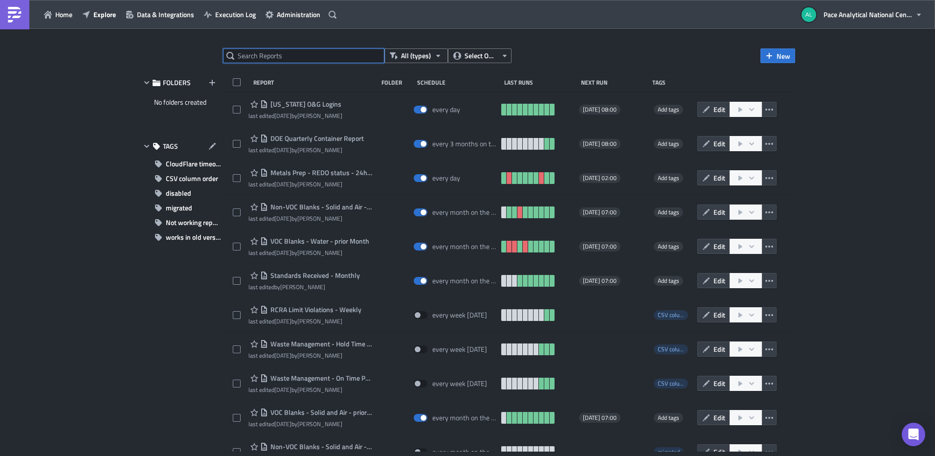
click at [277, 59] on input "text" at bounding box center [303, 55] width 161 height 15
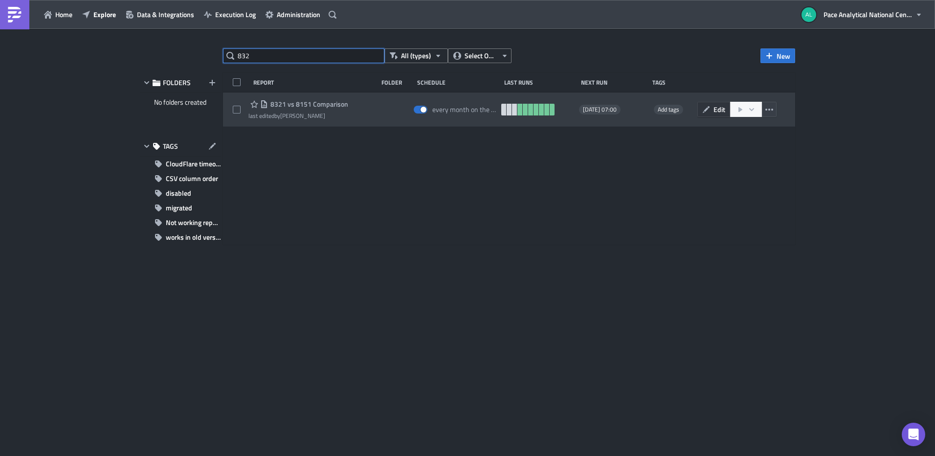
type input "832"
click at [715, 110] on span "Edit" at bounding box center [720, 109] width 12 height 10
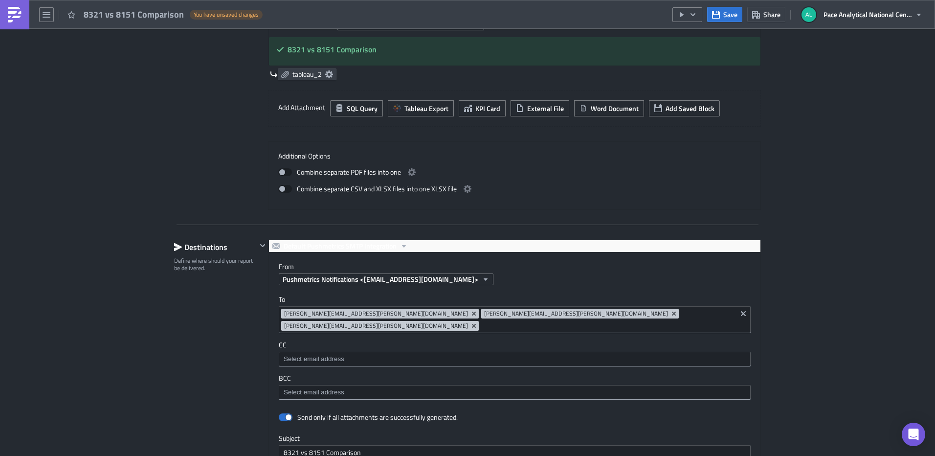
scroll to position [709, 0]
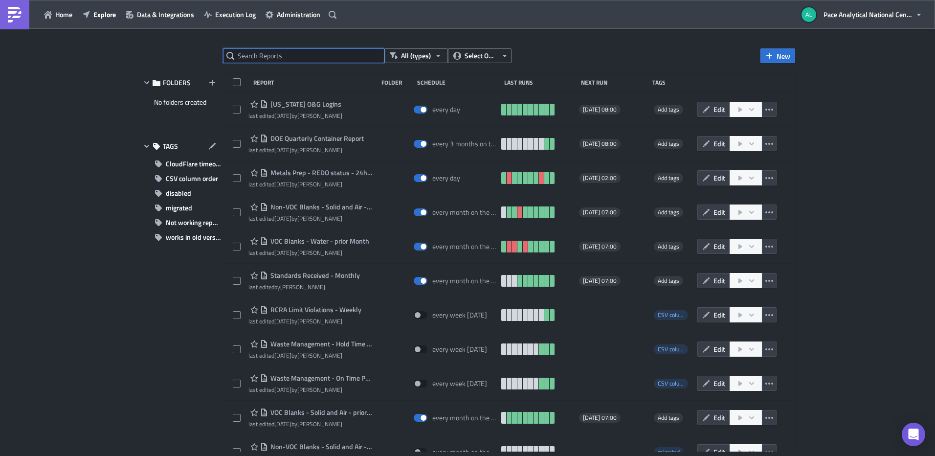
click at [273, 57] on input "text" at bounding box center [303, 55] width 161 height 15
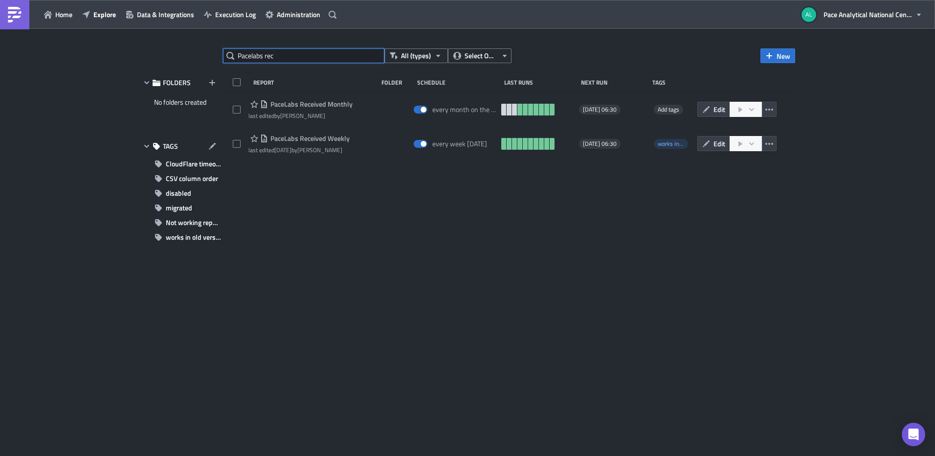
type input "Pacelabs rec"
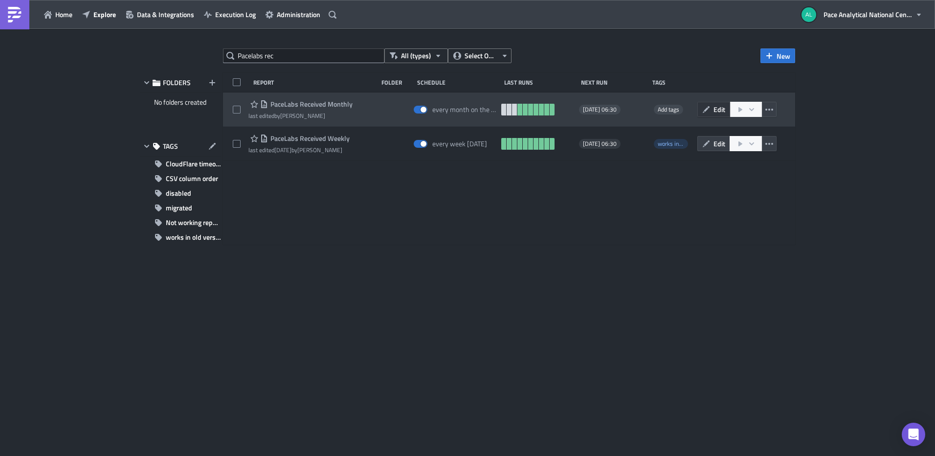
click at [708, 109] on icon "button" at bounding box center [706, 109] width 7 height 7
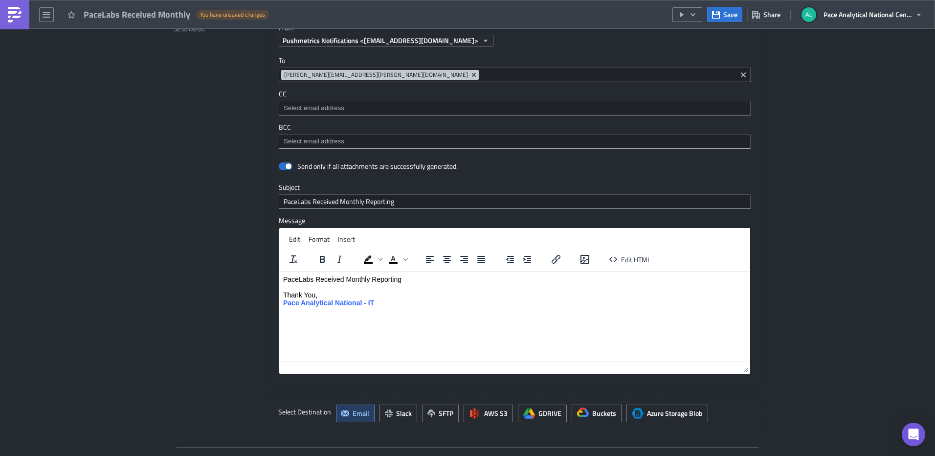
scroll to position [804, 0]
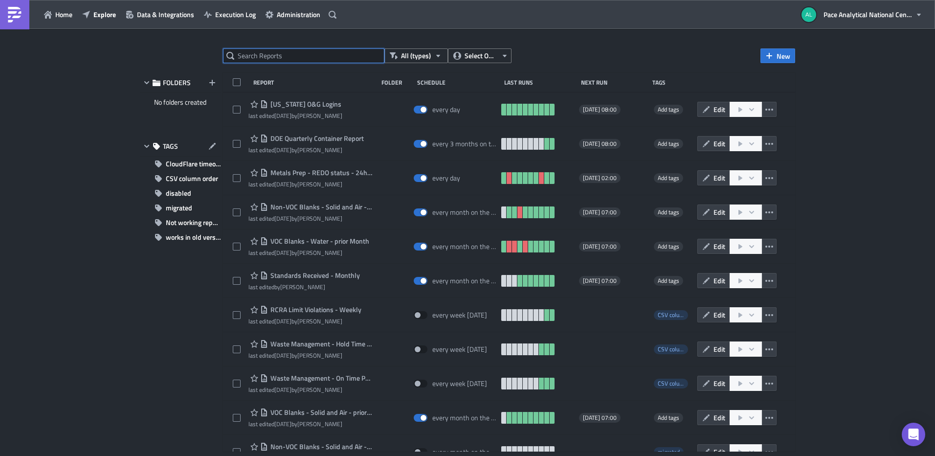
click at [275, 49] on input "text" at bounding box center [303, 55] width 161 height 15
click at [266, 59] on input "text" at bounding box center [303, 55] width 161 height 15
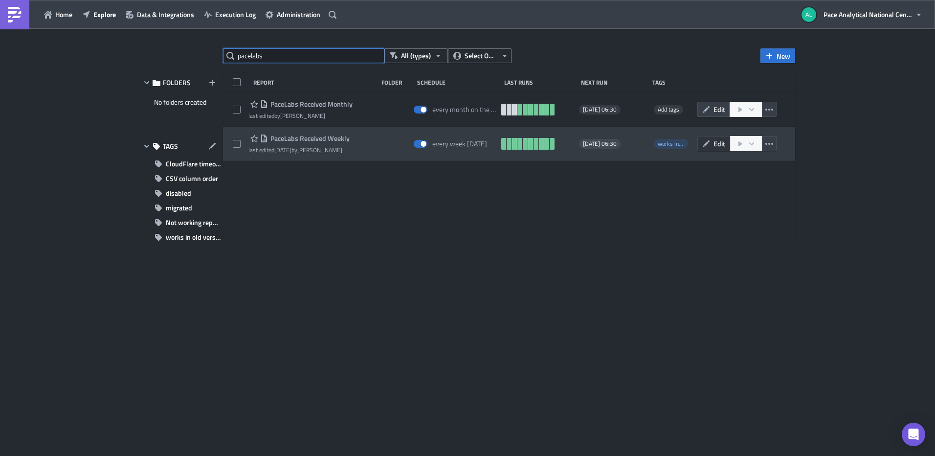
type input "pacelabs"
click at [709, 145] on icon "button" at bounding box center [706, 144] width 8 height 8
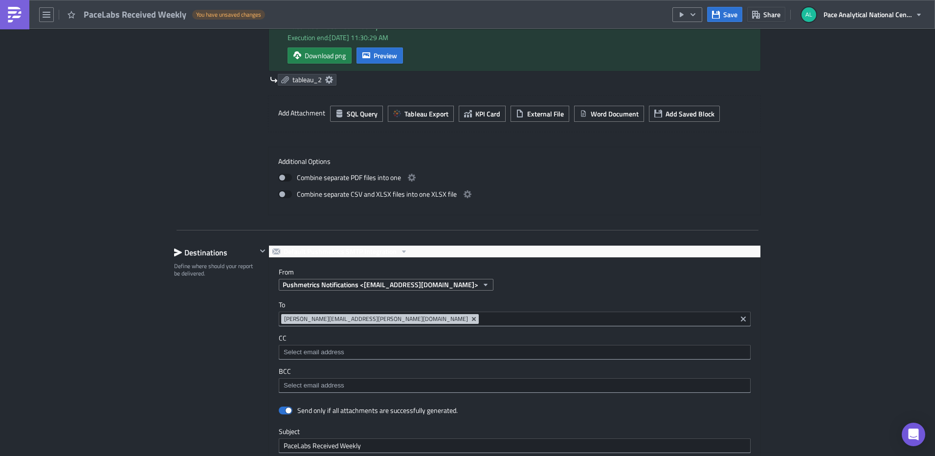
scroll to position [670, 0]
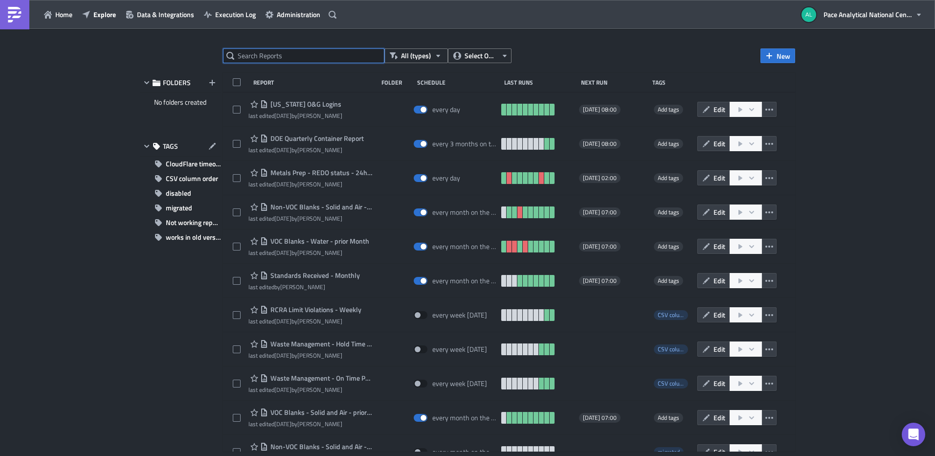
click at [282, 58] on input "text" at bounding box center [303, 55] width 161 height 15
type input "ha monthl"
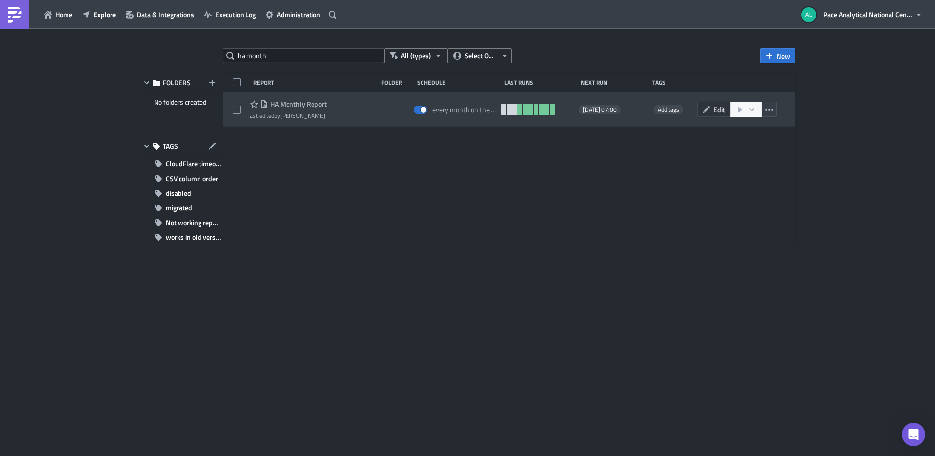
click at [716, 110] on span "Edit" at bounding box center [720, 109] width 12 height 10
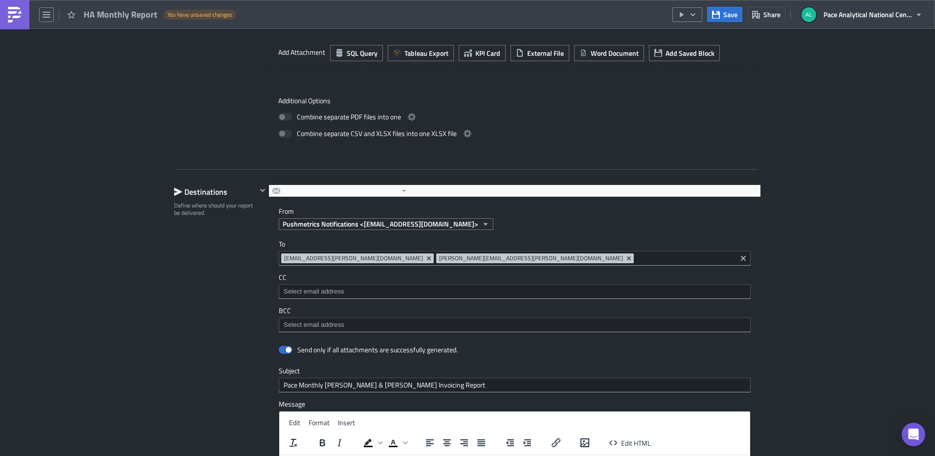
scroll to position [466, 0]
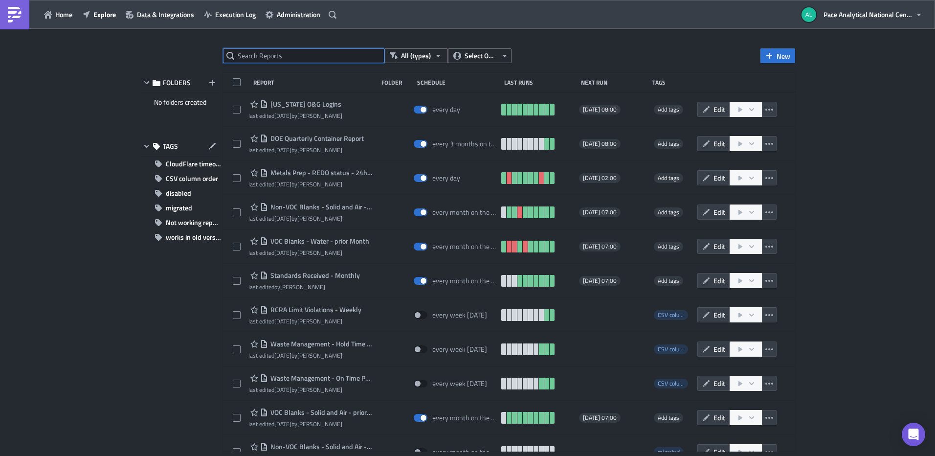
click at [257, 57] on input "text" at bounding box center [303, 55] width 161 height 15
click at [266, 55] on input "text" at bounding box center [303, 55] width 161 height 15
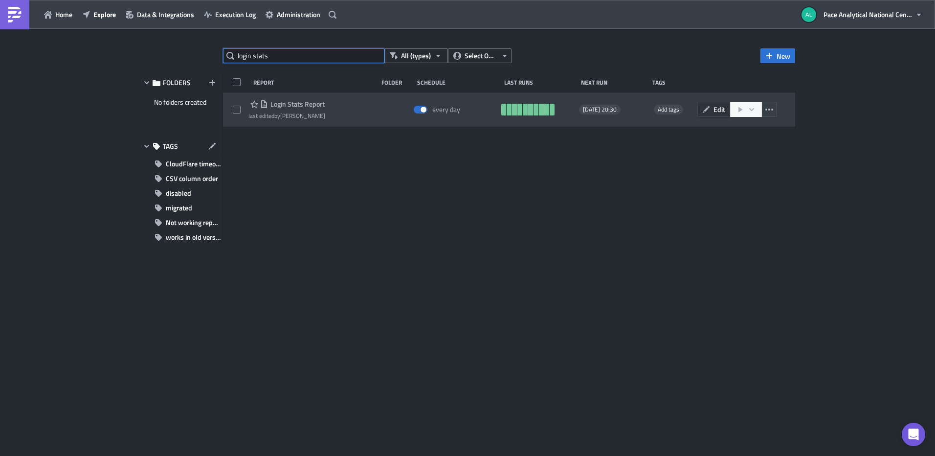
type input "login stats"
click at [707, 112] on icon "button" at bounding box center [706, 110] width 8 height 8
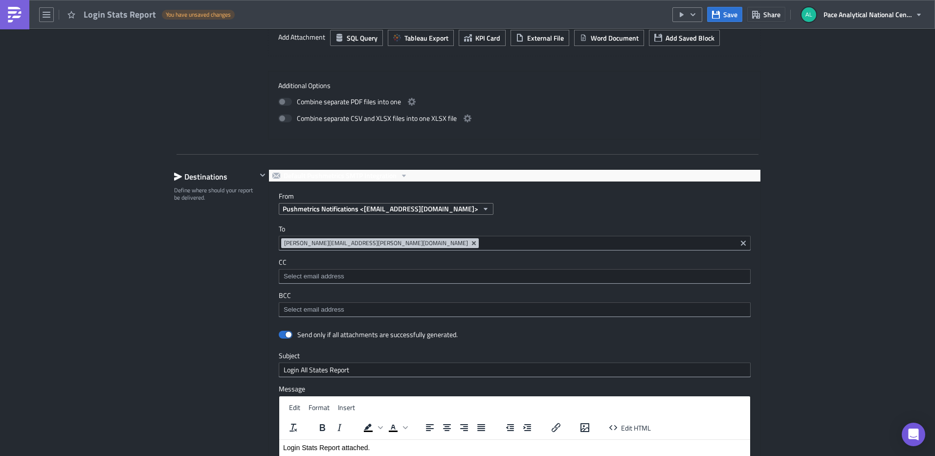
scroll to position [515, 0]
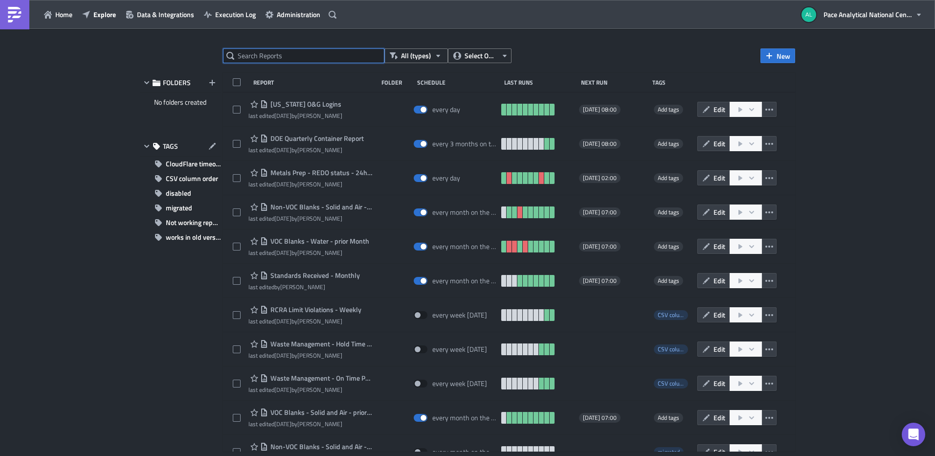
click at [278, 58] on input "text" at bounding box center [303, 55] width 161 height 15
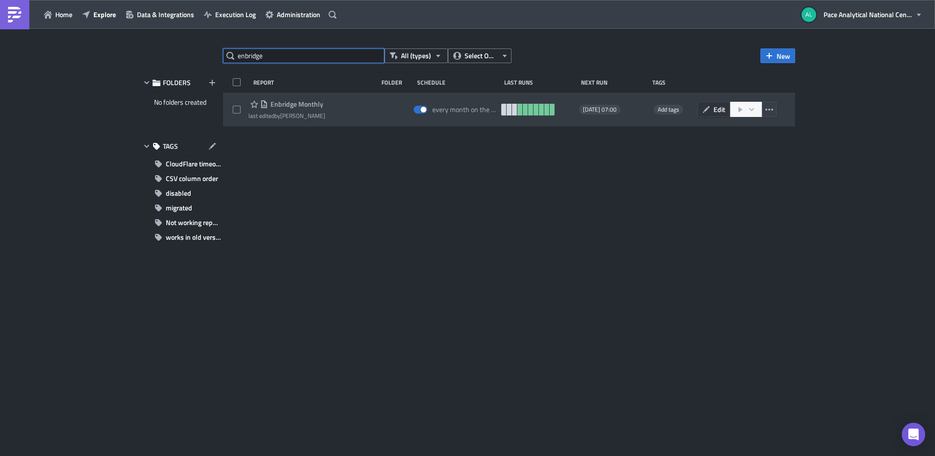
type input "enbridge"
click at [708, 107] on icon "button" at bounding box center [706, 109] width 7 height 7
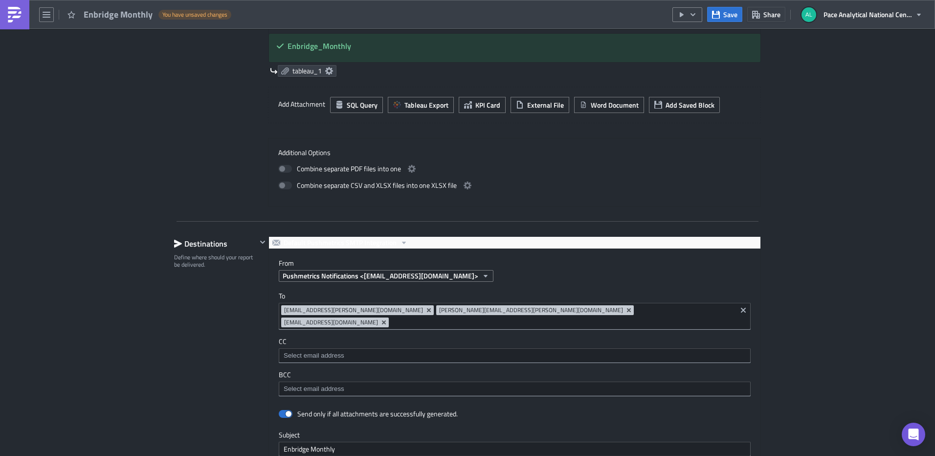
scroll to position [410, 0]
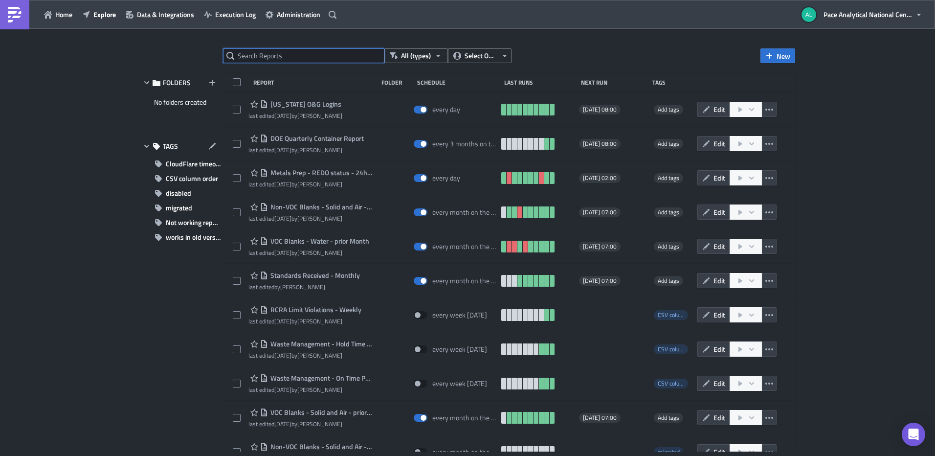
click at [281, 57] on input "text" at bounding box center [303, 55] width 161 height 15
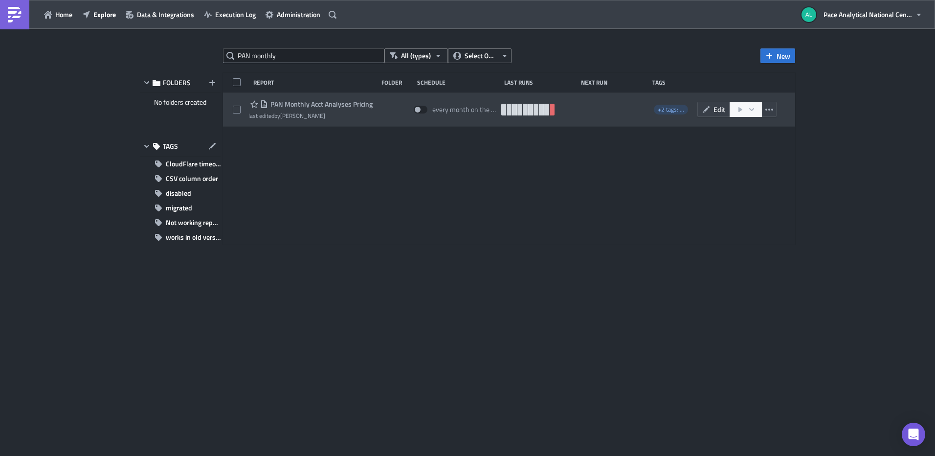
drag, startPoint x: 371, startPoint y: 106, endPoint x: 291, endPoint y: 106, distance: 80.7
click at [291, 106] on div "PAN Monthly Acct Analyses Pricing last edited by [PERSON_NAME] every month on t…" at bounding box center [509, 109] width 572 height 34
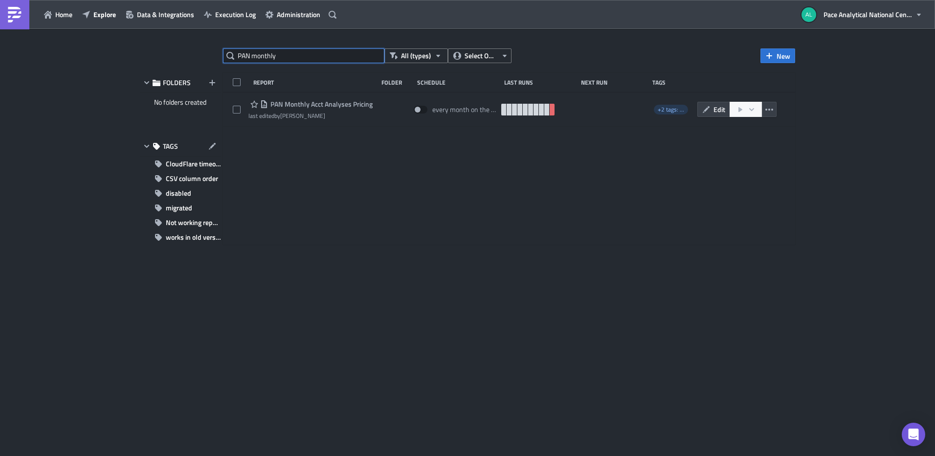
drag, startPoint x: 218, startPoint y: 53, endPoint x: 165, endPoint y: 51, distance: 53.4
click at [165, 51] on div "PAN monthly All (types) Select Owner New FOLDERS No folders created TAGS CloudF…" at bounding box center [467, 242] width 665 height 389
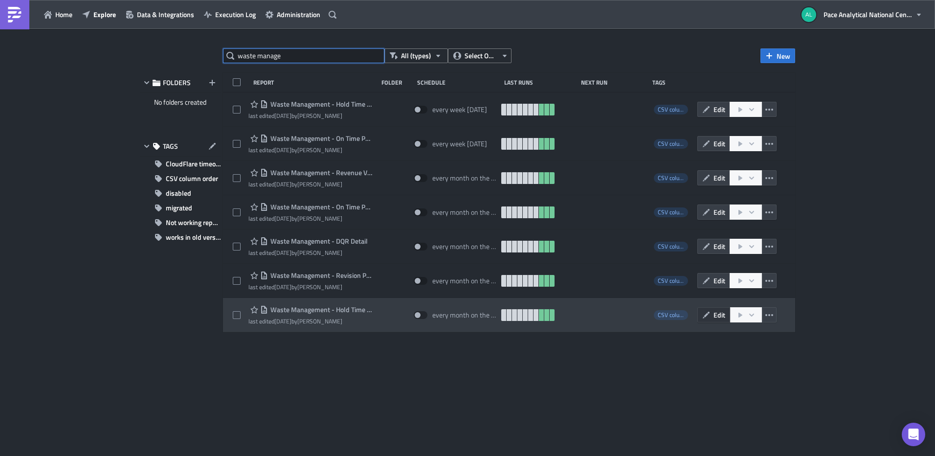
type input "waste manage"
click at [708, 315] on icon "button" at bounding box center [706, 315] width 8 height 8
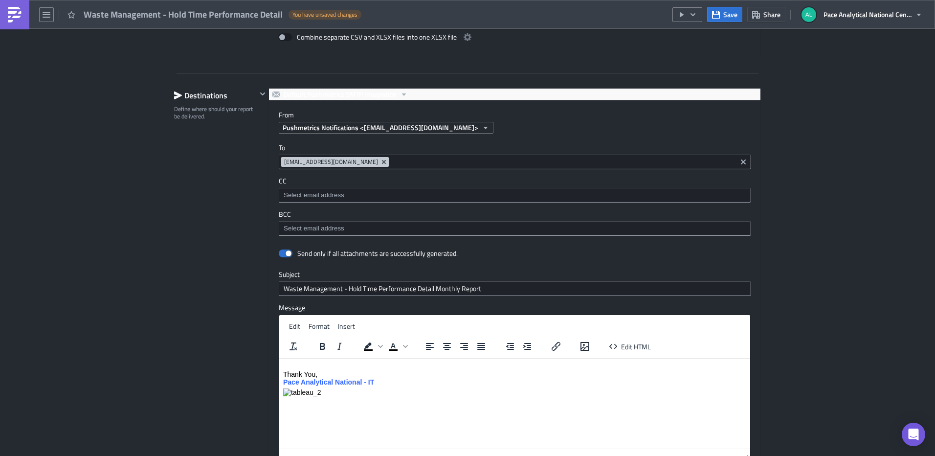
scroll to position [729, 0]
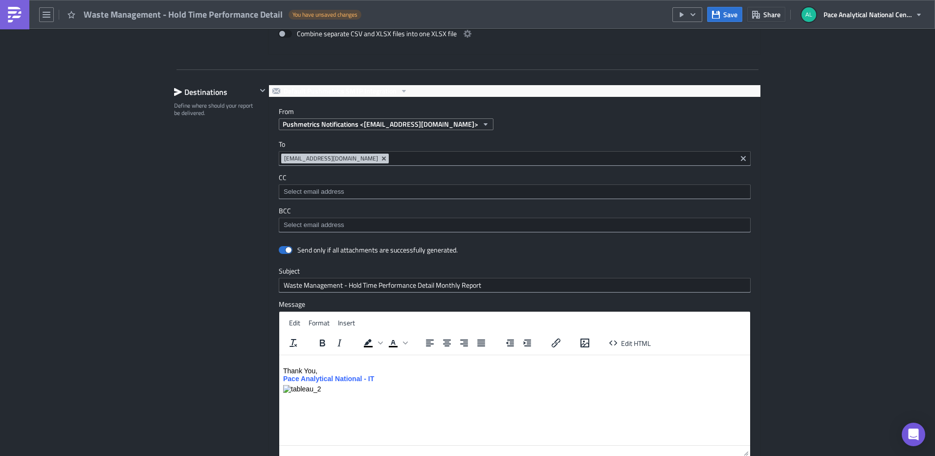
drag, startPoint x: 463, startPoint y: 158, endPoint x: 285, endPoint y: 160, distance: 178.5
click at [281, 159] on span "[EMAIL_ADDRESS][DOMAIN_NAME]" at bounding box center [335, 159] width 108 height 10
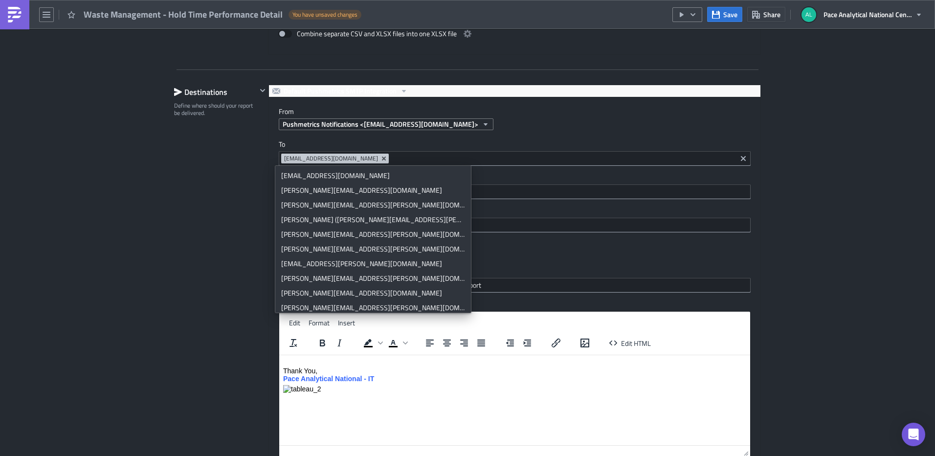
drag, startPoint x: 462, startPoint y: 159, endPoint x: 277, endPoint y: 158, distance: 185.4
click at [279, 158] on div "[EMAIL_ADDRESS][DOMAIN_NAME]" at bounding box center [515, 158] width 472 height 15
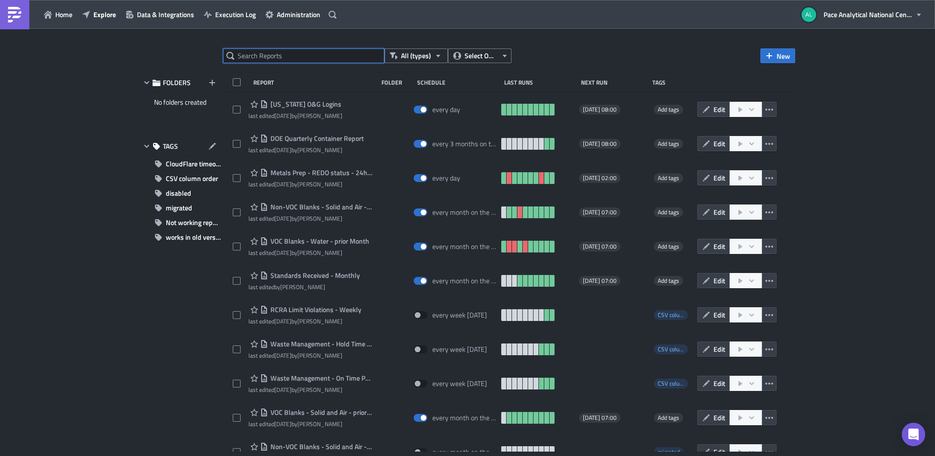
click at [302, 55] on input "text" at bounding box center [303, 55] width 161 height 15
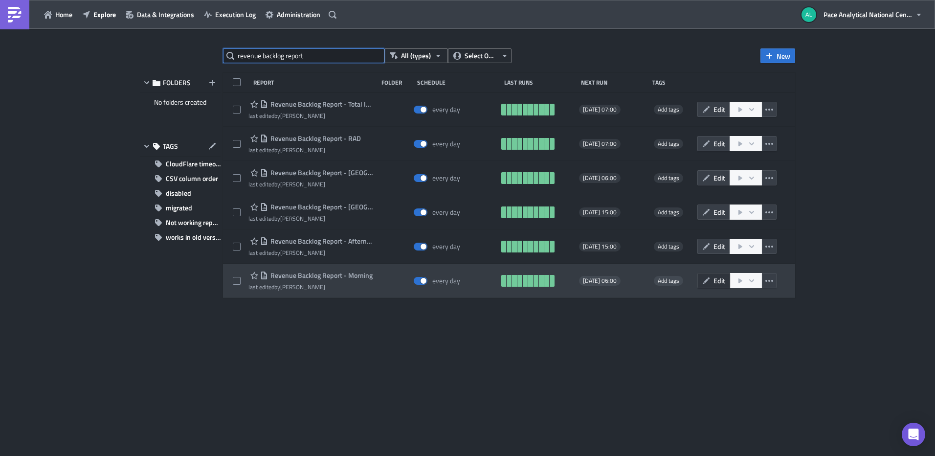
type input "revenue backlog report"
click at [708, 280] on icon "button" at bounding box center [706, 280] width 7 height 7
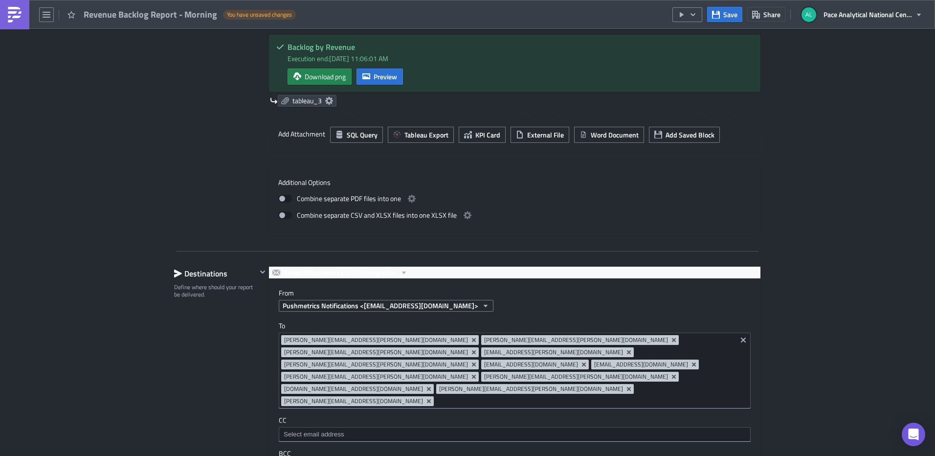
scroll to position [838, 0]
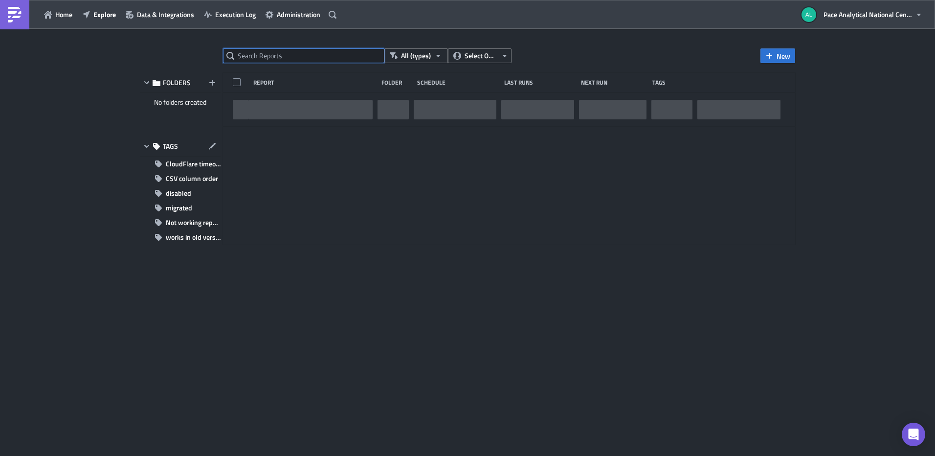
click at [286, 57] on input "text" at bounding box center [303, 55] width 161 height 15
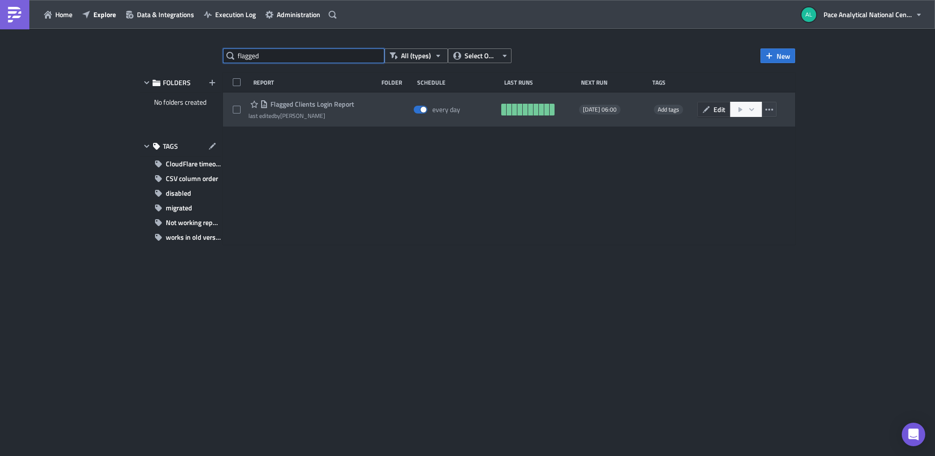
type input "flagged"
click at [715, 109] on span "Edit" at bounding box center [720, 109] width 12 height 10
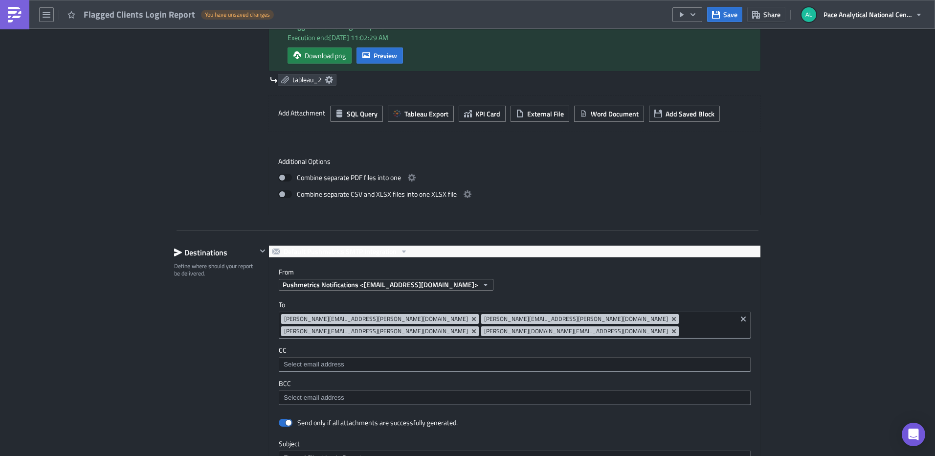
scroll to position [638, 0]
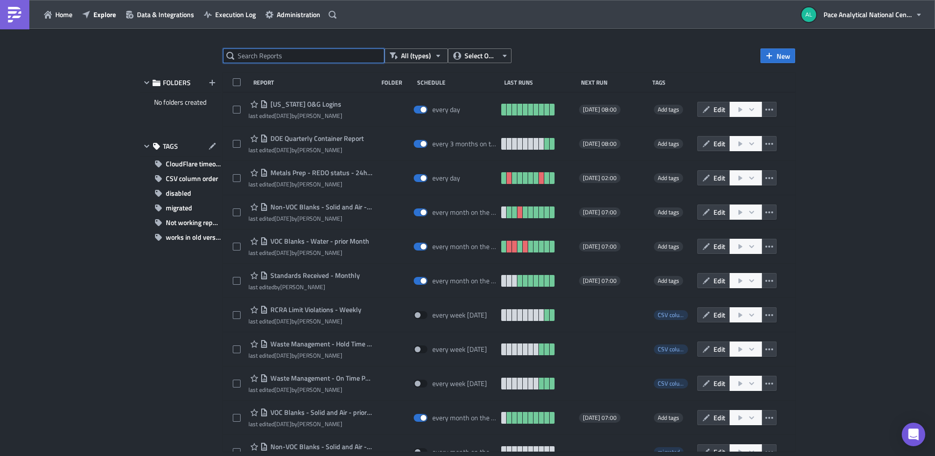
click at [269, 57] on input "text" at bounding box center [303, 55] width 161 height 15
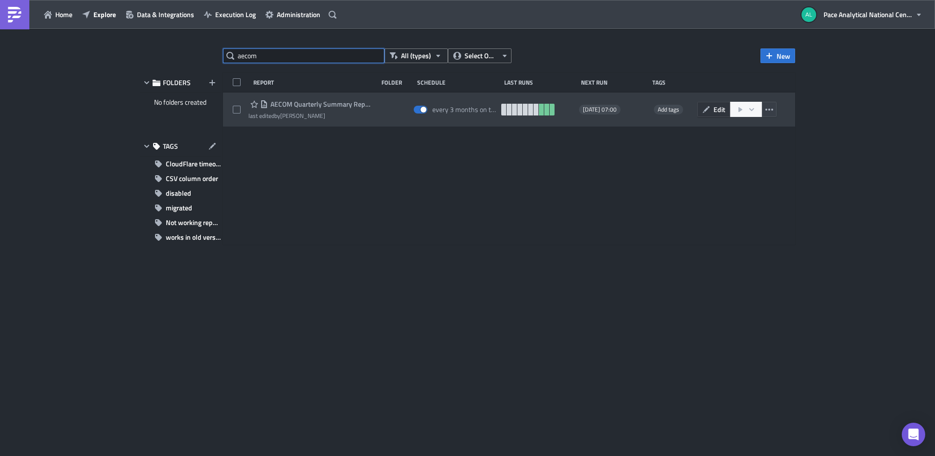
type input "aecom"
click at [717, 109] on span "Edit" at bounding box center [720, 109] width 12 height 10
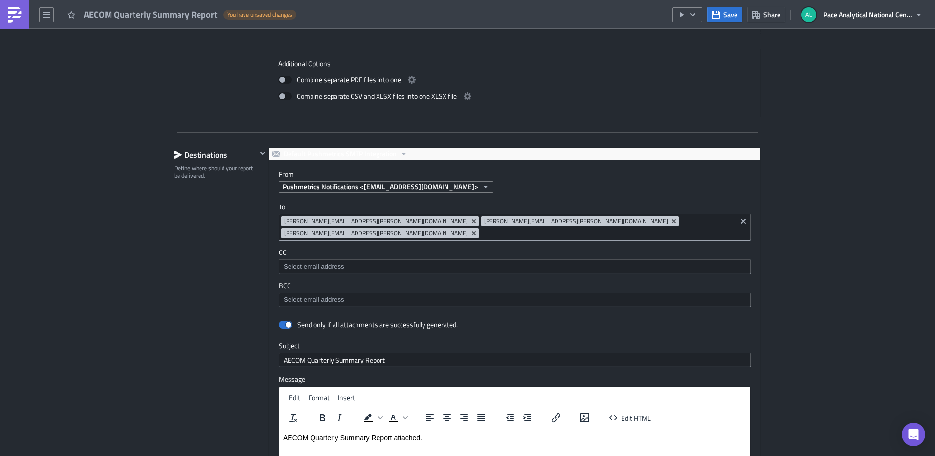
scroll to position [637, 0]
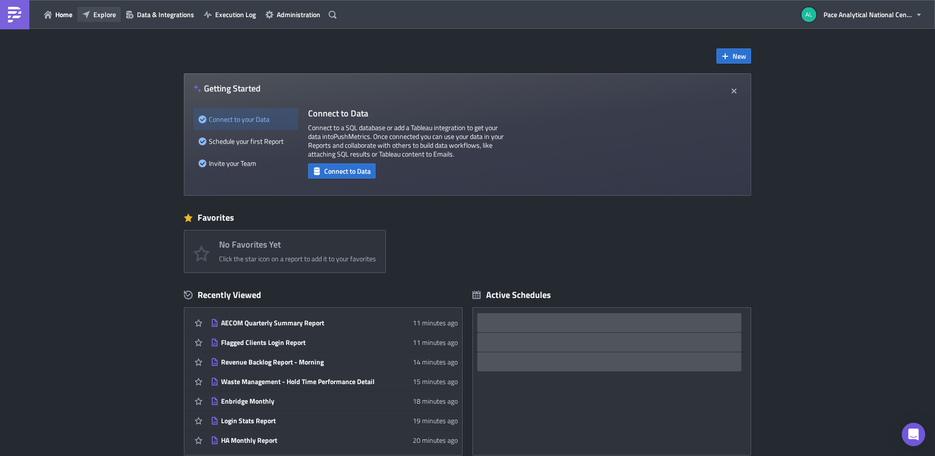
click at [105, 17] on span "Explore" at bounding box center [104, 14] width 22 height 10
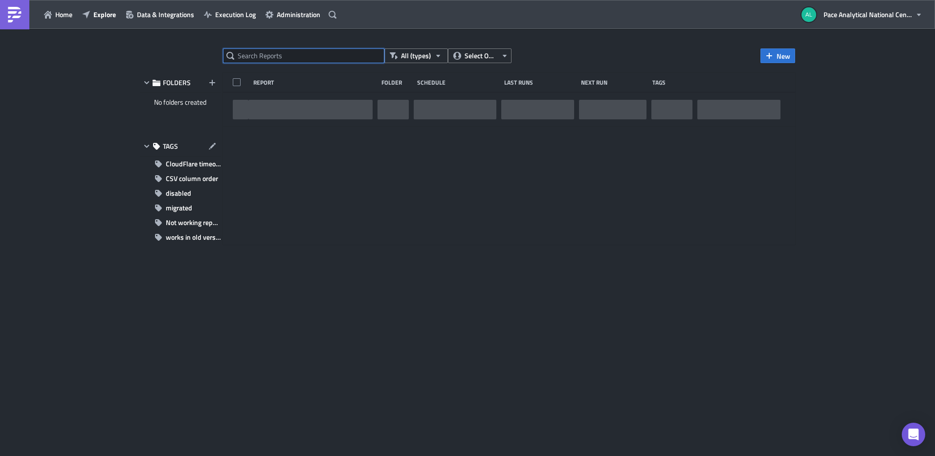
click at [270, 58] on input "text" at bounding box center [303, 55] width 161 height 15
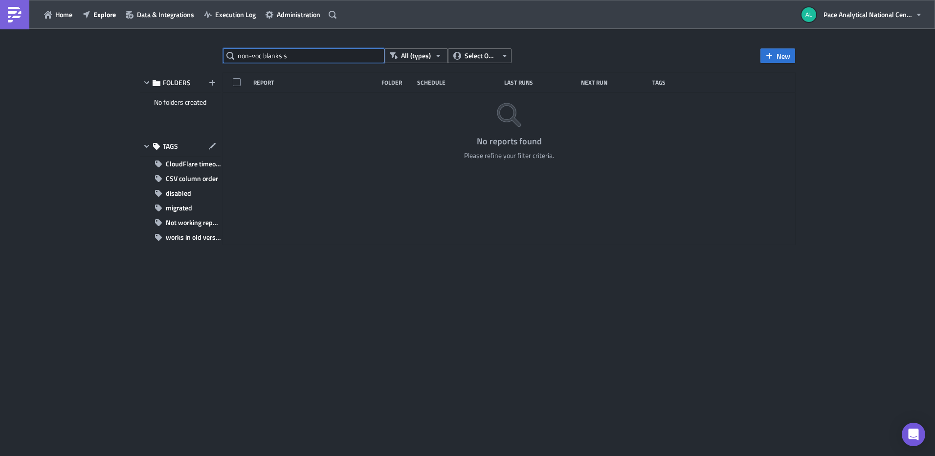
type input "non-voc blanks"
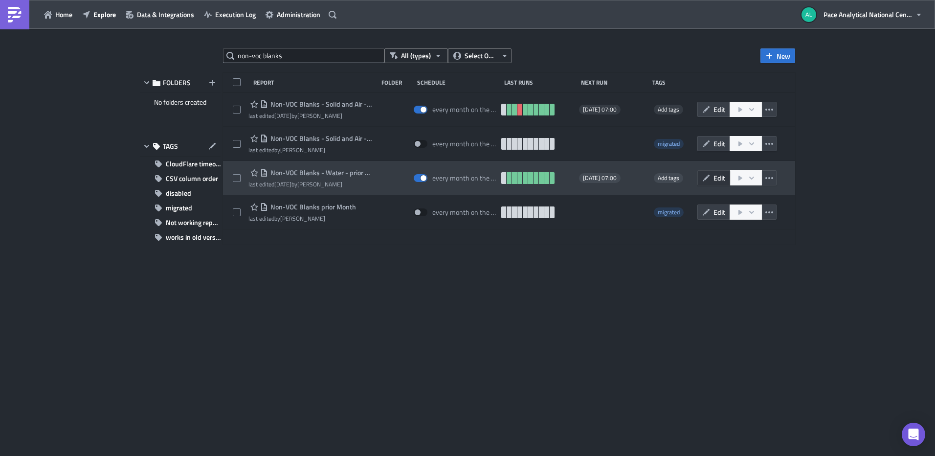
click at [711, 176] on button "Edit" at bounding box center [713, 177] width 33 height 15
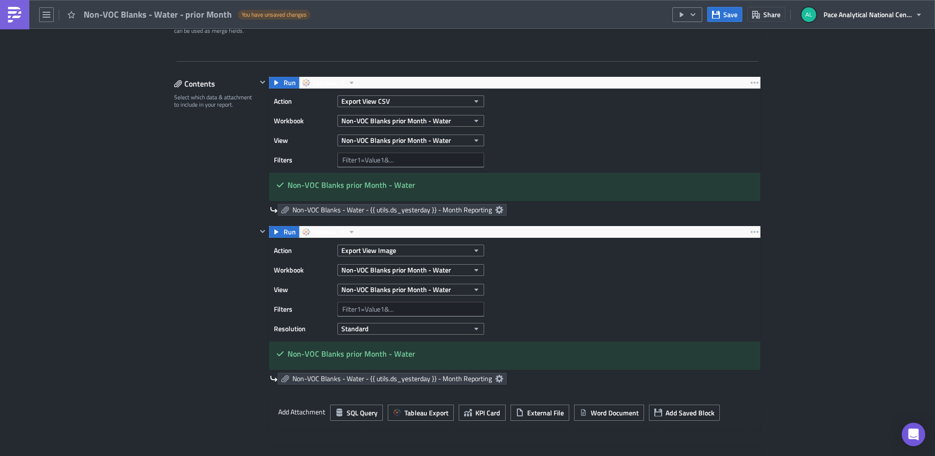
scroll to position [258, 0]
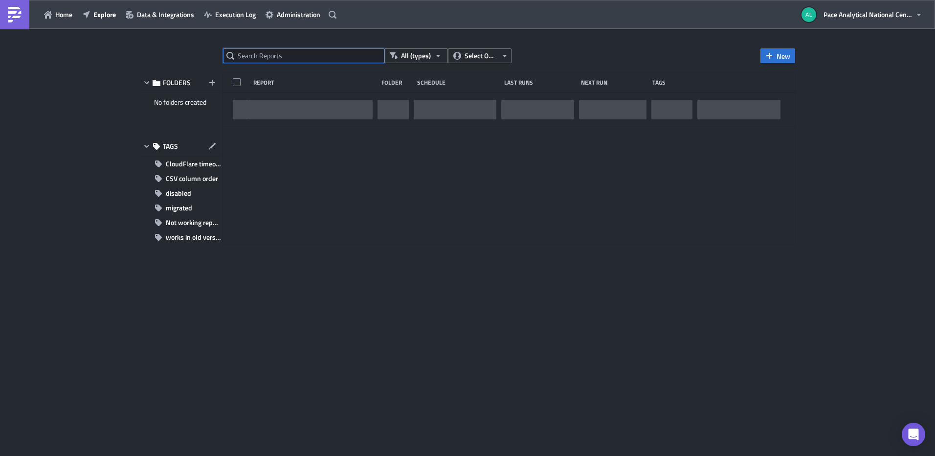
click at [273, 54] on input "text" at bounding box center [303, 55] width 161 height 15
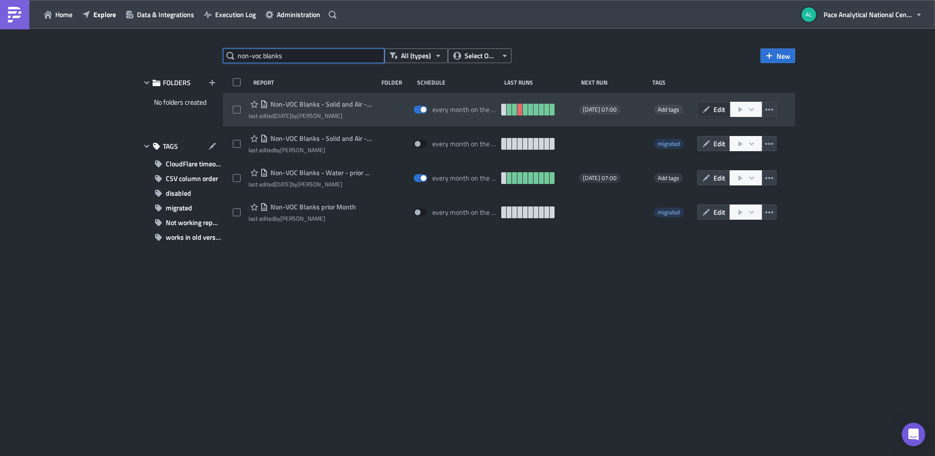
type input "non-voc blanks"
click at [711, 110] on button "Edit" at bounding box center [713, 109] width 33 height 15
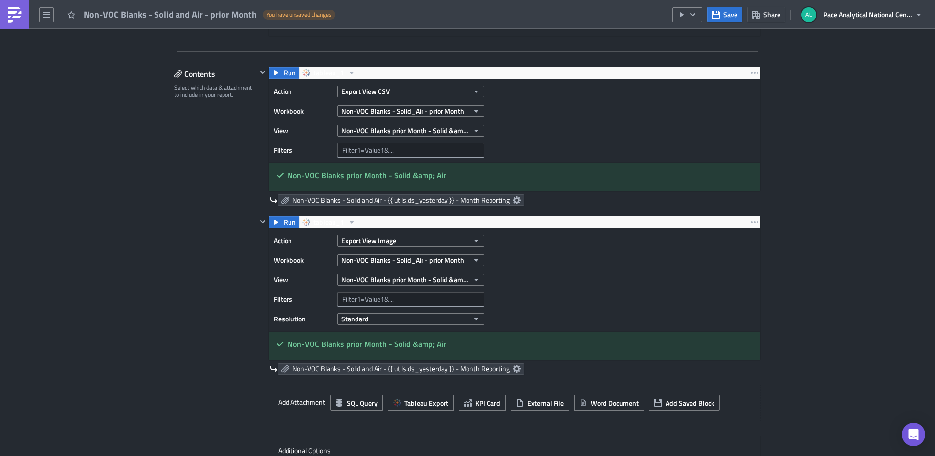
scroll to position [274, 0]
